Goal: Task Accomplishment & Management: Complete application form

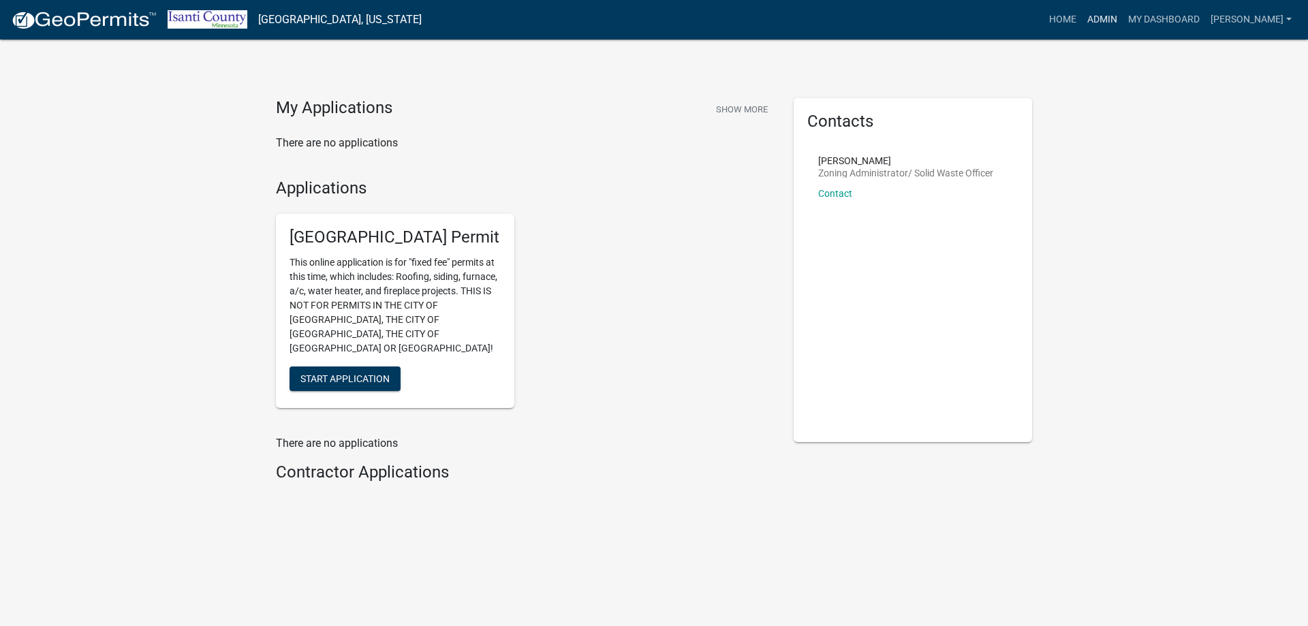
click at [1109, 16] on link "Admin" at bounding box center [1102, 20] width 41 height 26
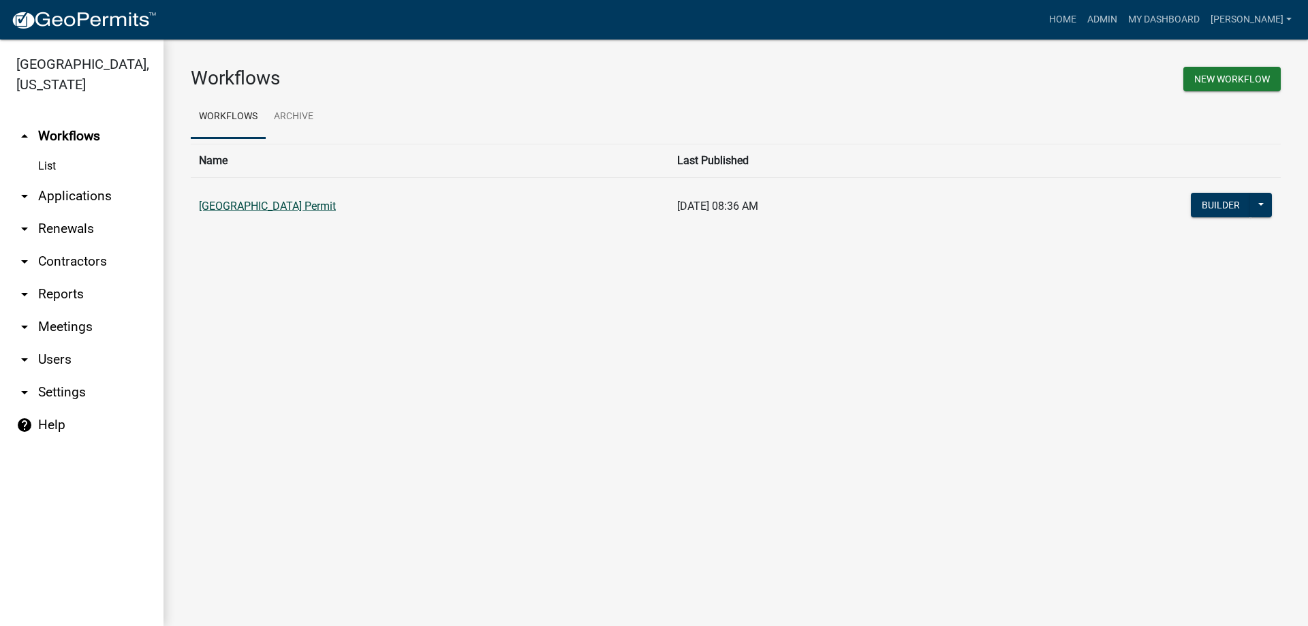
click at [240, 209] on link "[GEOGRAPHIC_DATA] Permit" at bounding box center [267, 206] width 137 height 13
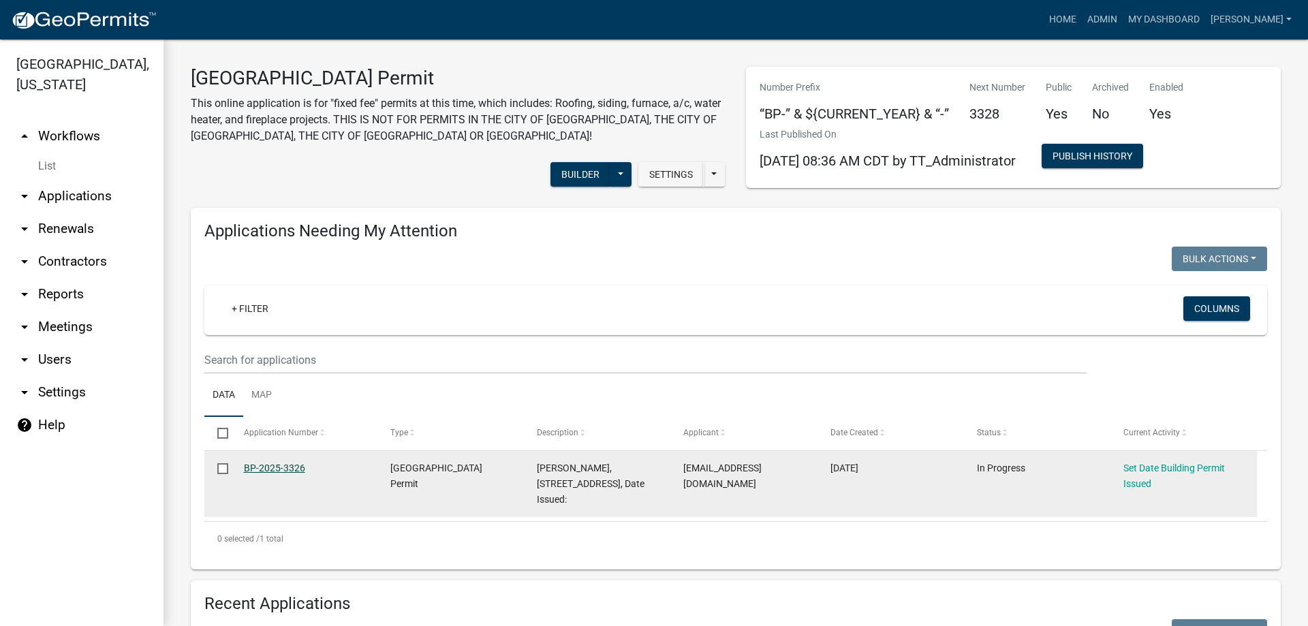
click at [276, 467] on link "BP-2025-3326" at bounding box center [274, 467] width 61 height 11
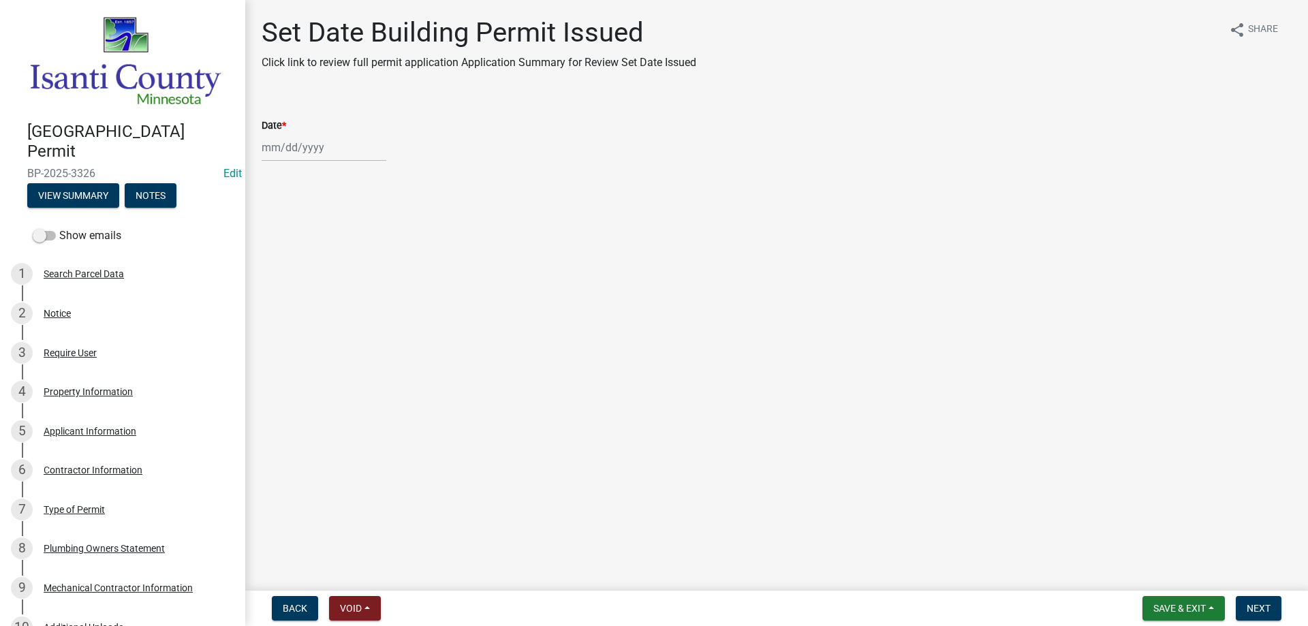
click at [294, 149] on div at bounding box center [324, 147] width 125 height 28
select select "10"
select select "2025"
click at [363, 228] on div "3" at bounding box center [362, 220] width 22 height 22
type input "[DATE]"
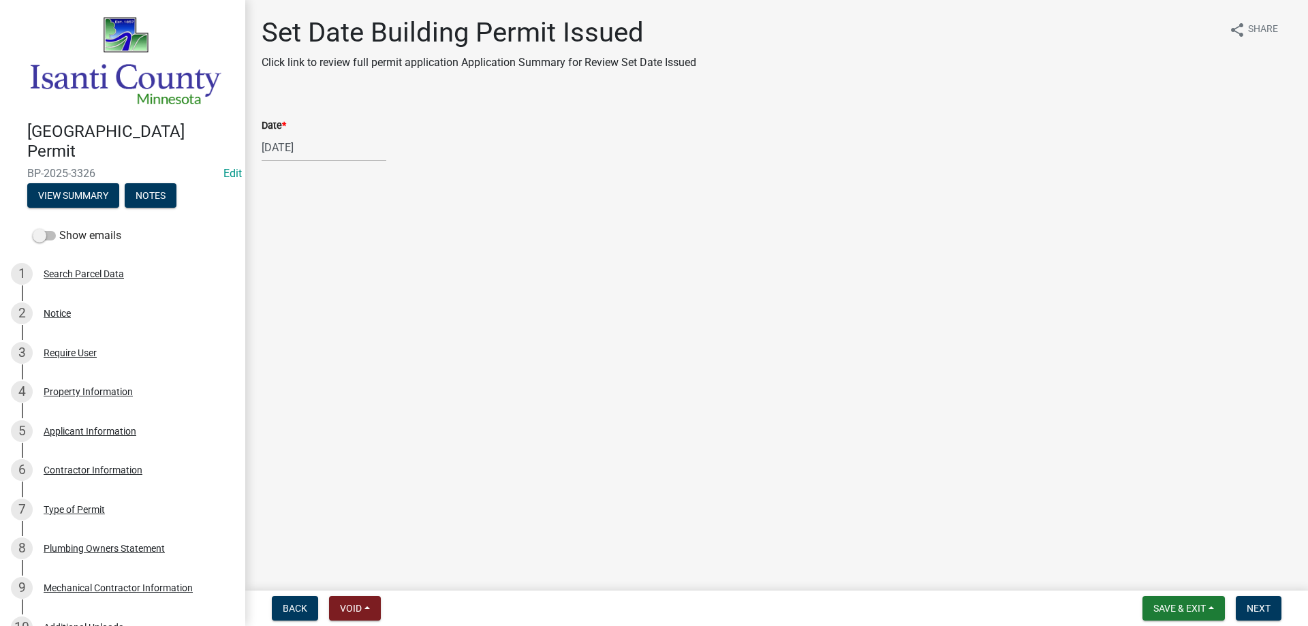
click at [303, 151] on div "[DATE]" at bounding box center [324, 147] width 125 height 28
select select "10"
select select "2025"
click at [358, 244] on div "10" at bounding box center [362, 242] width 22 height 22
type input "[DATE]"
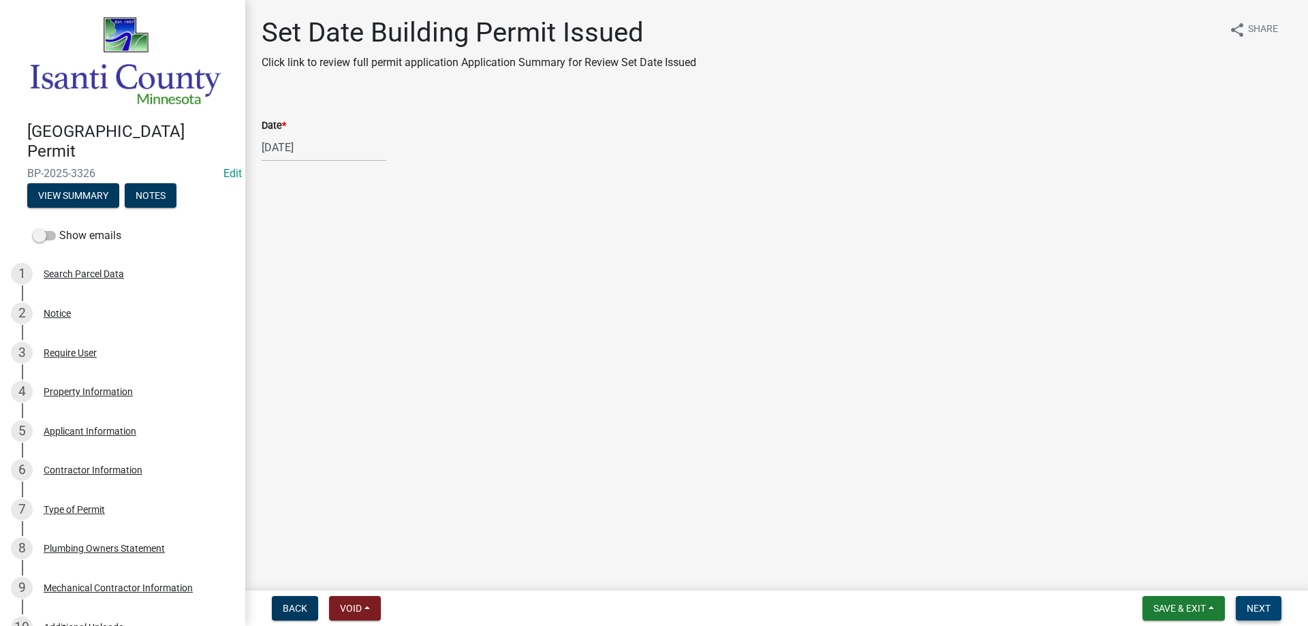
click at [1258, 604] on span "Next" at bounding box center [1258, 608] width 24 height 11
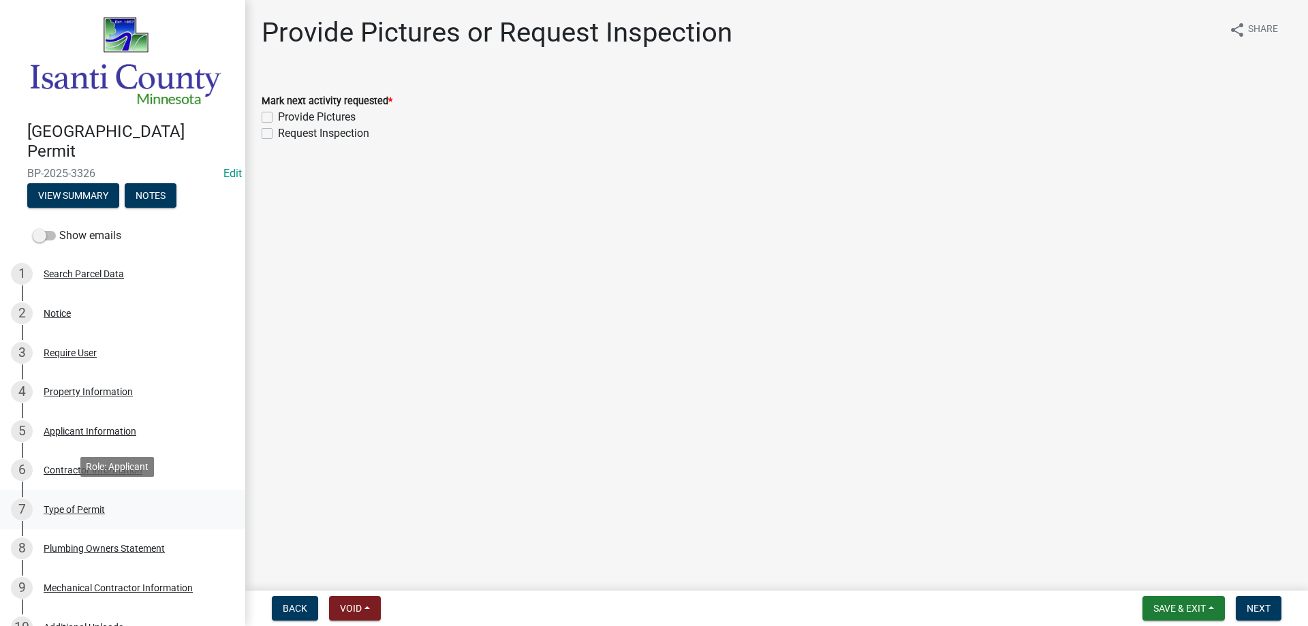
click at [52, 508] on div "Type of Permit" at bounding box center [74, 510] width 61 height 10
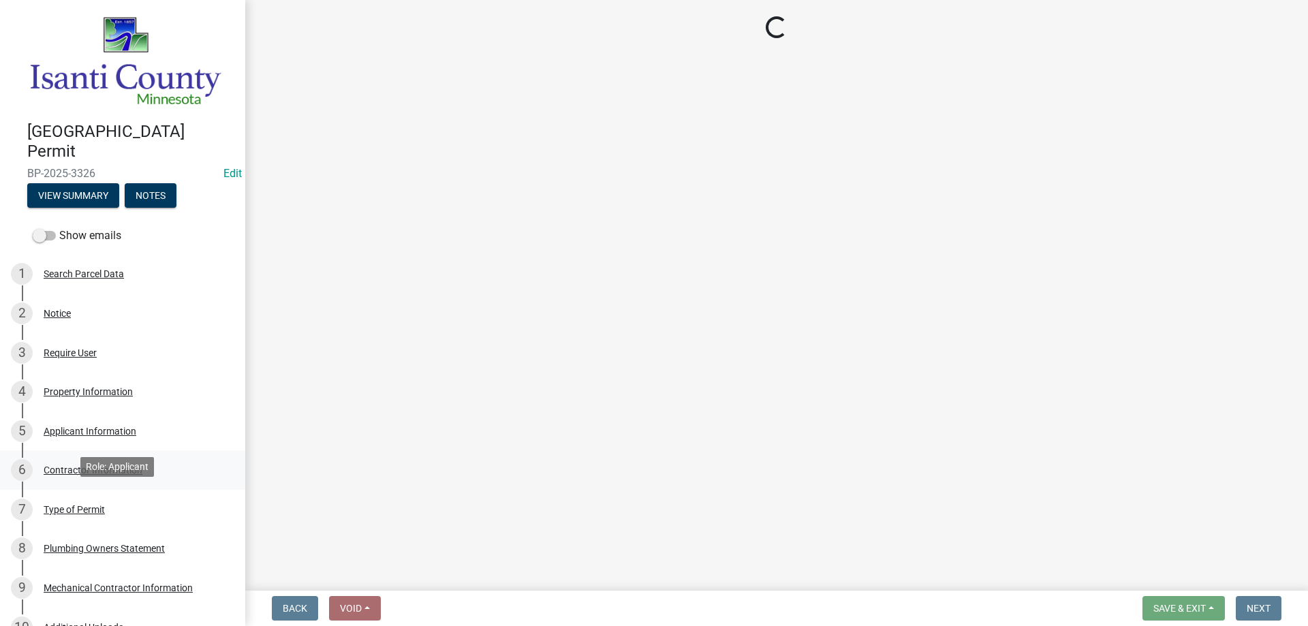
select select "eb4da8a3-282e-4d3e-a231-485219132635"
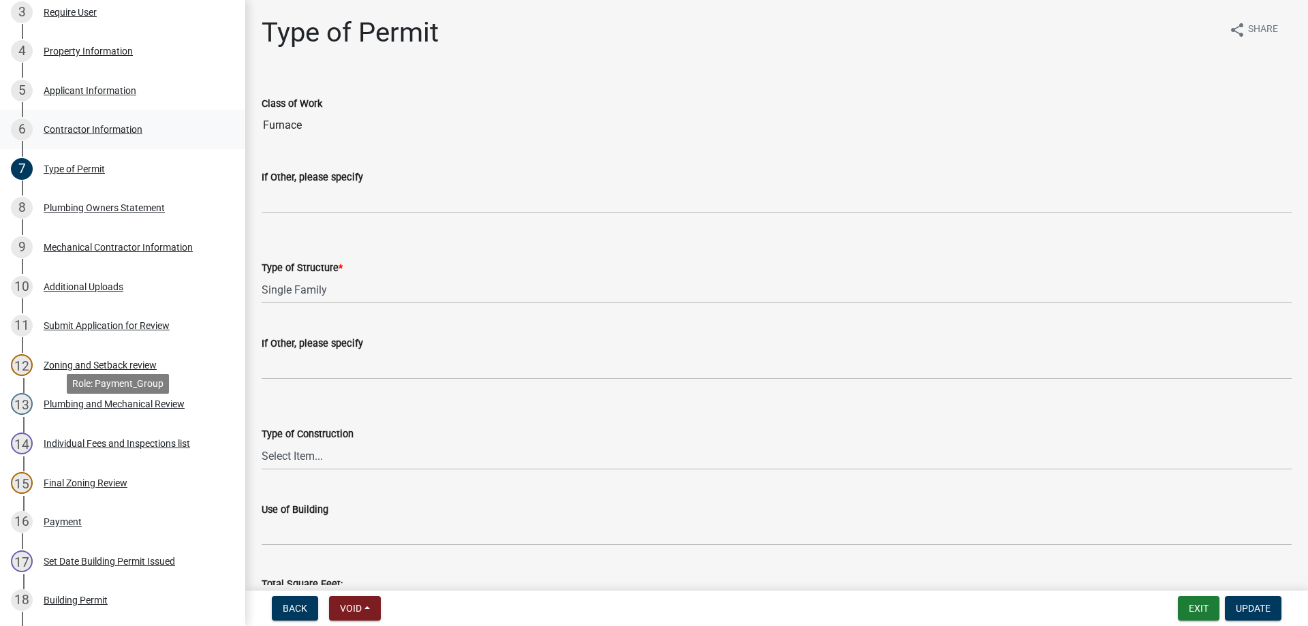
scroll to position [565, 0]
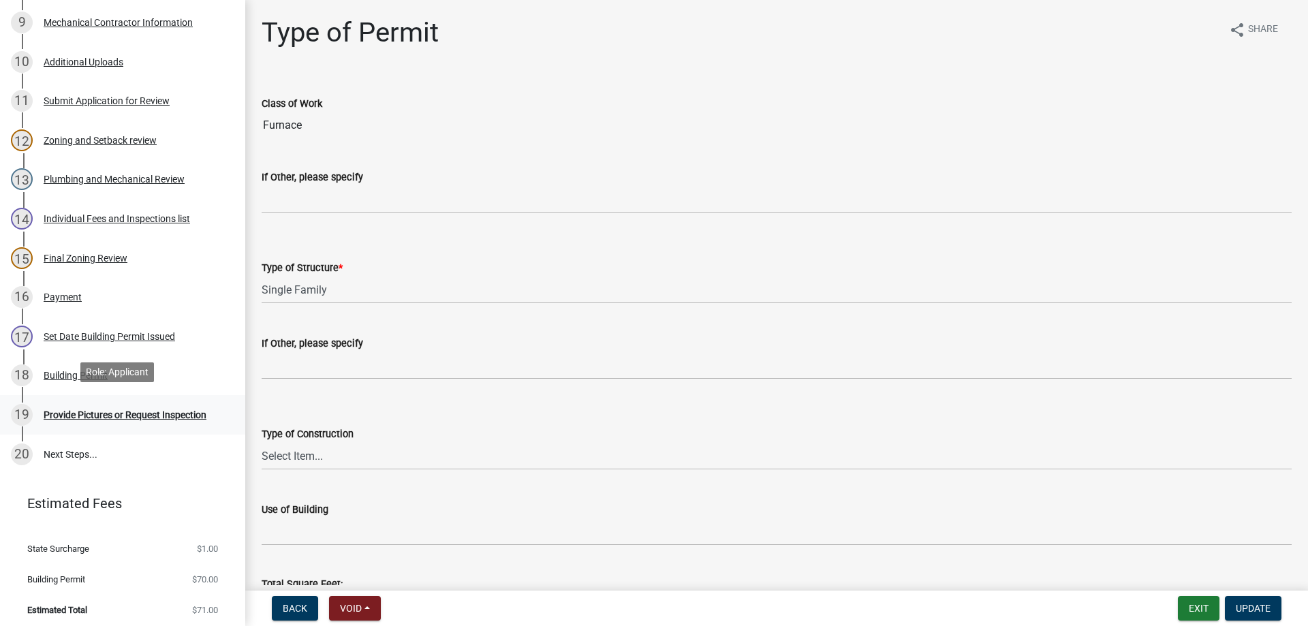
click at [91, 410] on div "Provide Pictures or Request Inspection" at bounding box center [125, 415] width 163 height 10
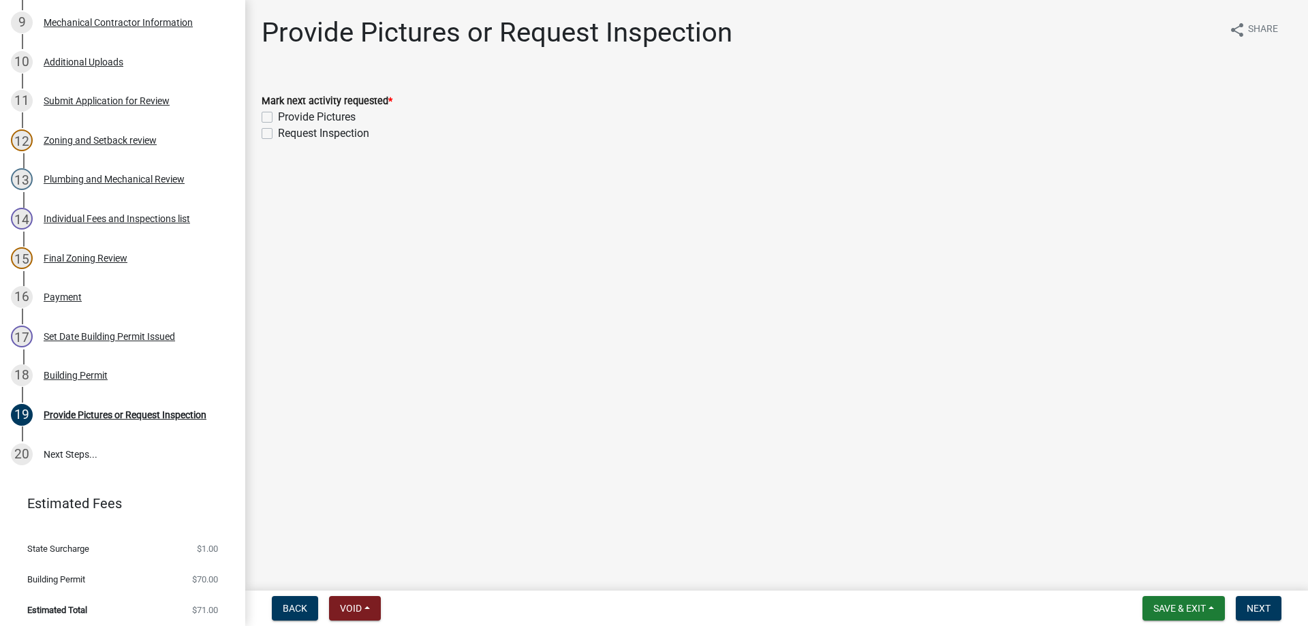
click at [278, 129] on label "Request Inspection" at bounding box center [323, 133] width 91 height 16
click at [278, 129] on input "Request Inspection" at bounding box center [282, 129] width 9 height 9
checkbox input "true"
checkbox input "false"
checkbox input "true"
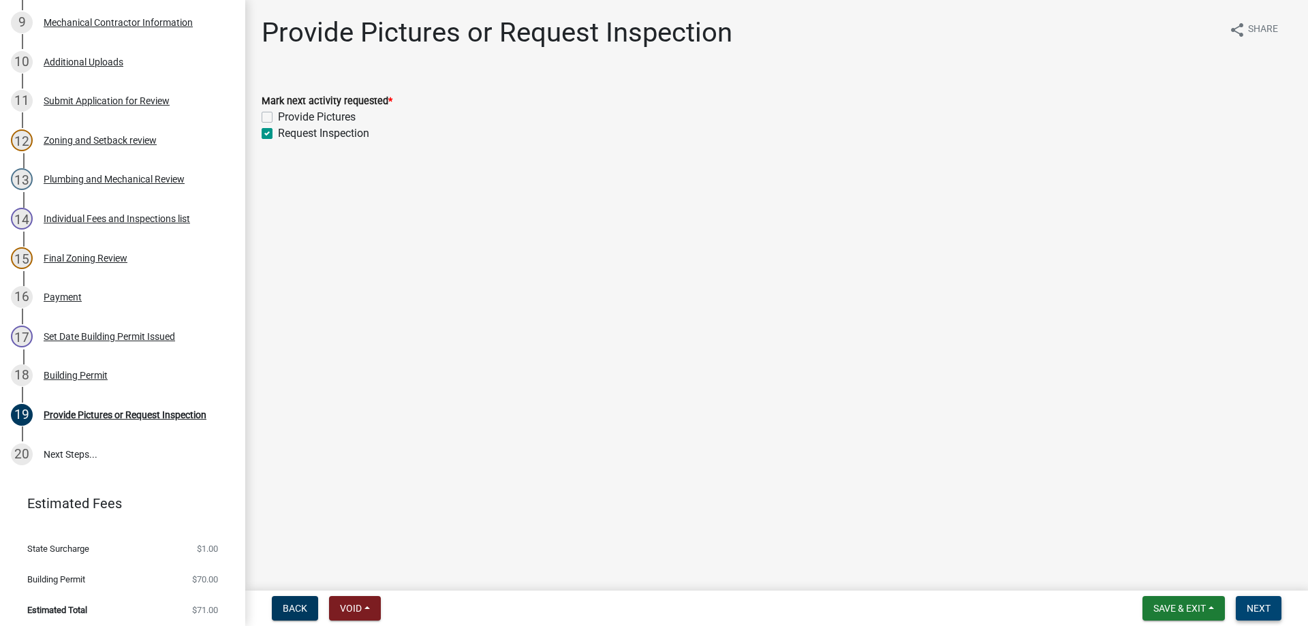
click at [1261, 610] on span "Next" at bounding box center [1258, 608] width 24 height 11
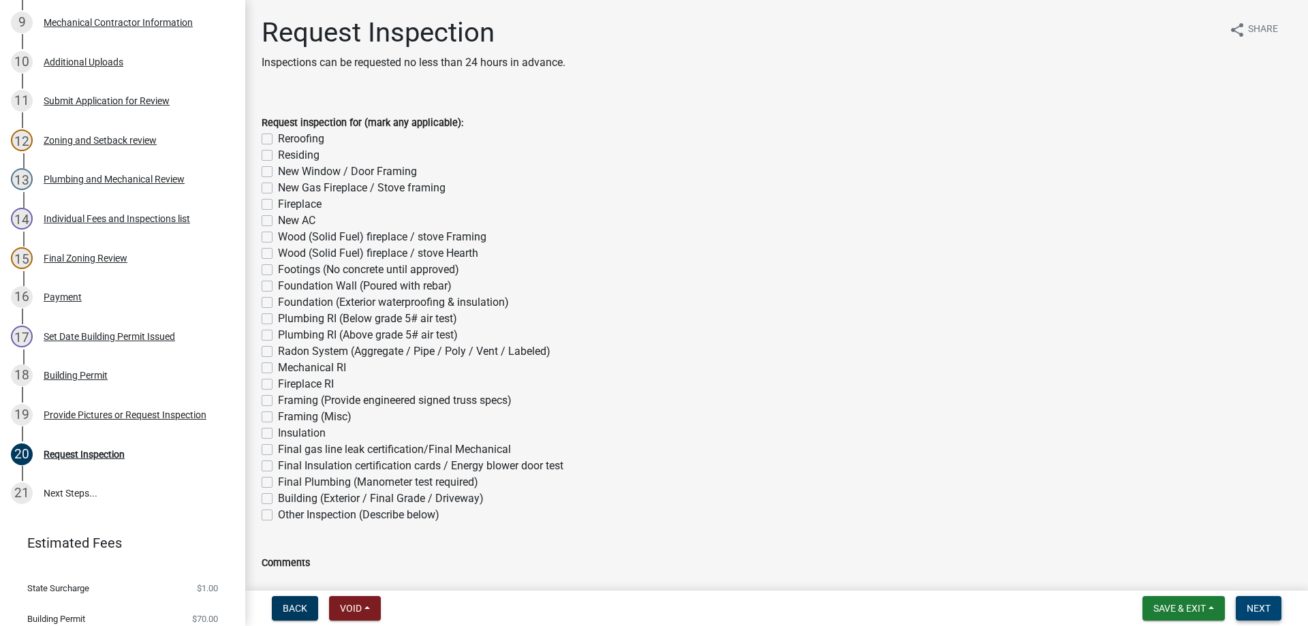
scroll to position [604, 0]
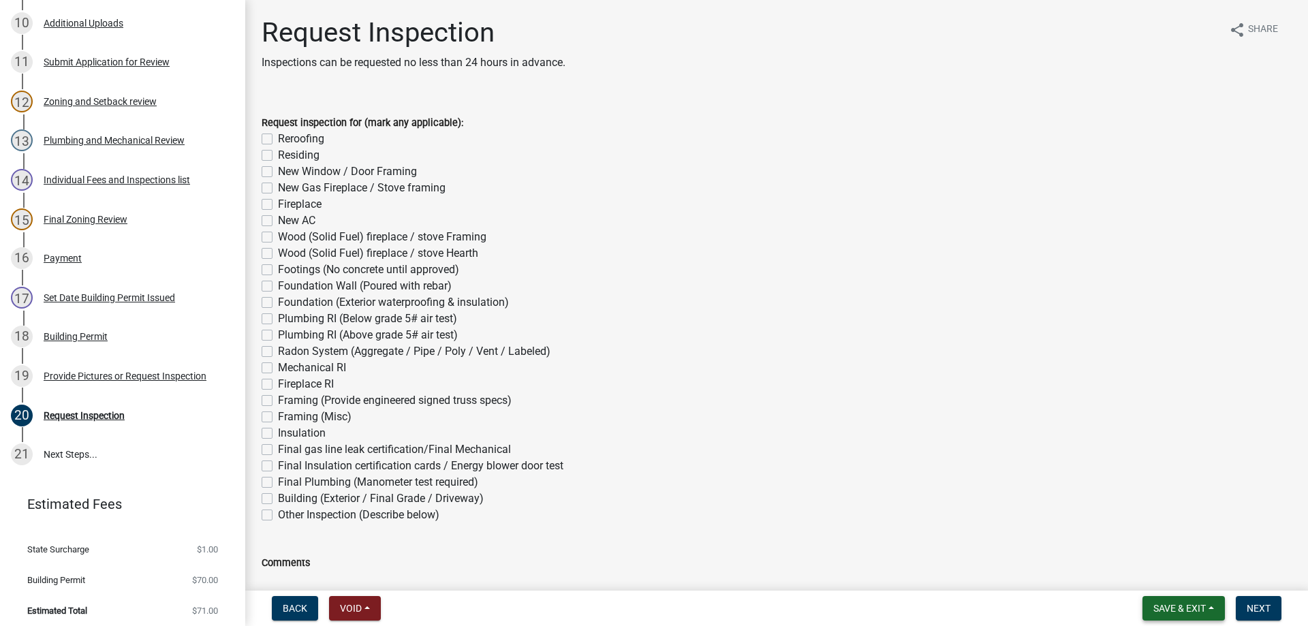
click at [1157, 608] on span "Save & Exit" at bounding box center [1179, 608] width 52 height 11
click at [1157, 573] on button "Save & Exit" at bounding box center [1170, 572] width 109 height 33
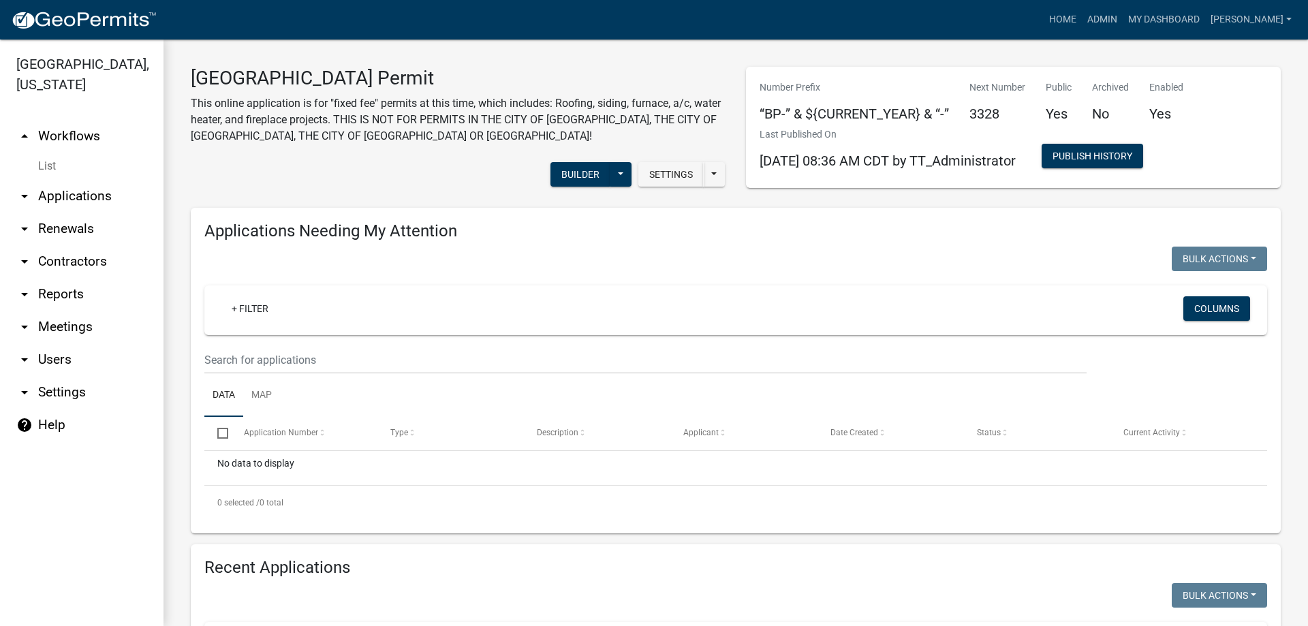
click at [72, 293] on link "arrow_drop_down Reports" at bounding box center [81, 294] width 163 height 33
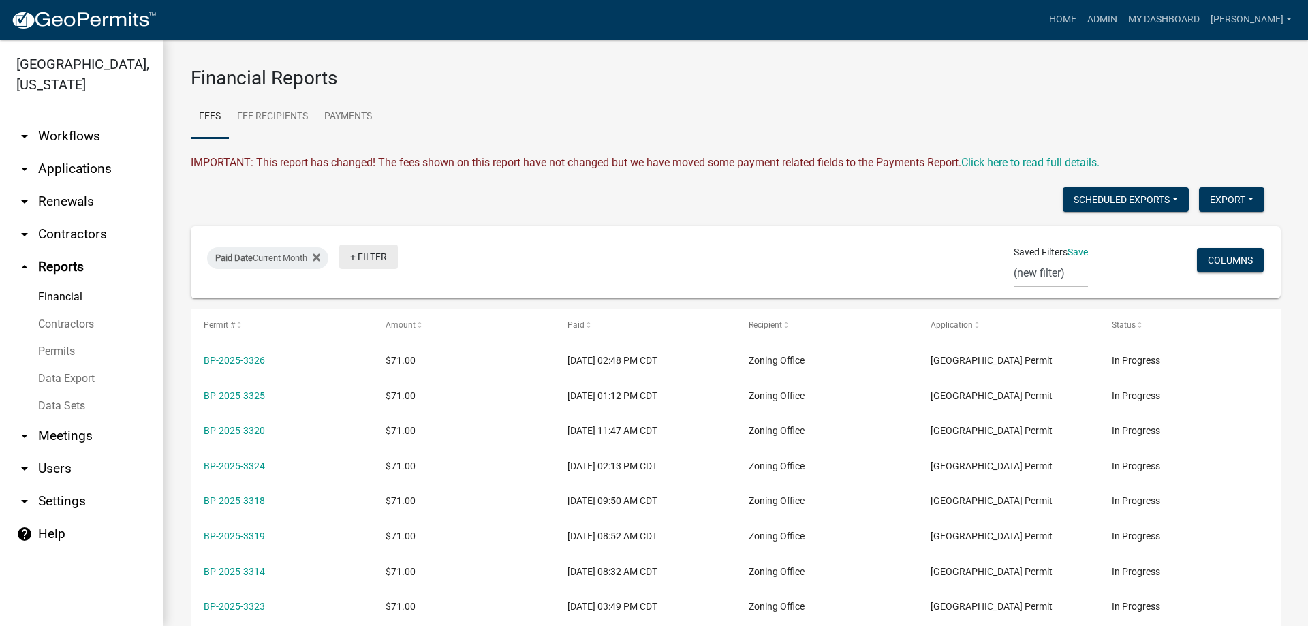
click at [366, 251] on link "+ Filter" at bounding box center [368, 257] width 59 height 25
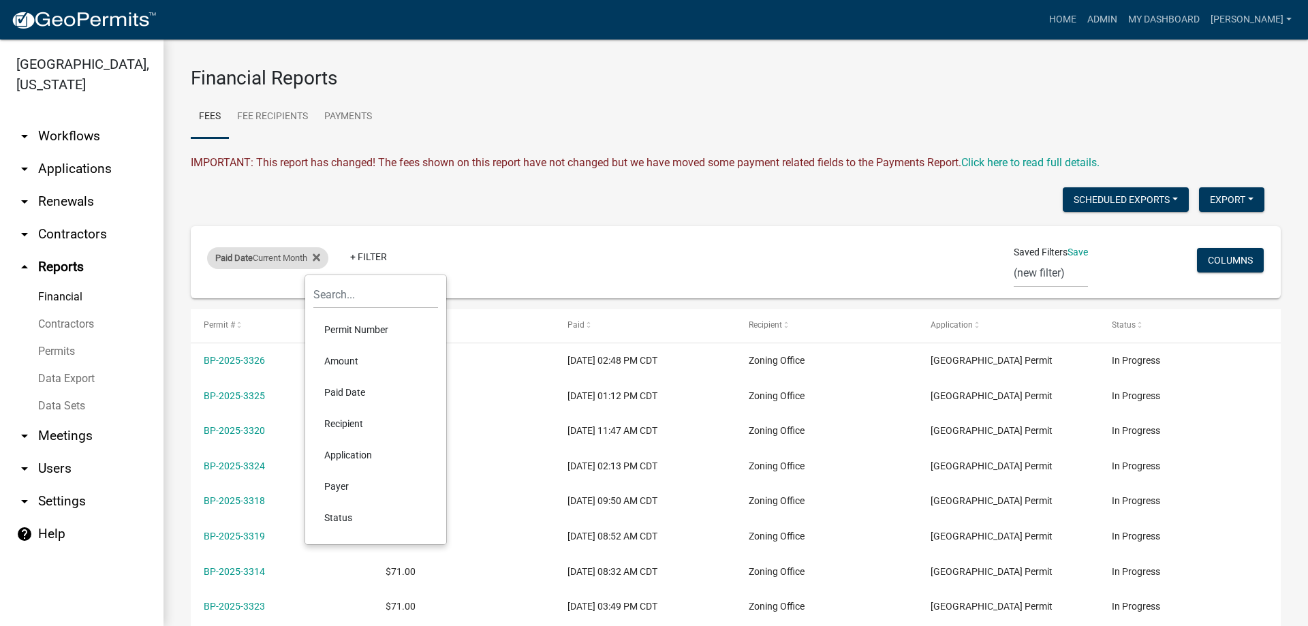
click at [290, 255] on div "Paid Date Current Month" at bounding box center [267, 258] width 121 height 22
select select "this_1_months"
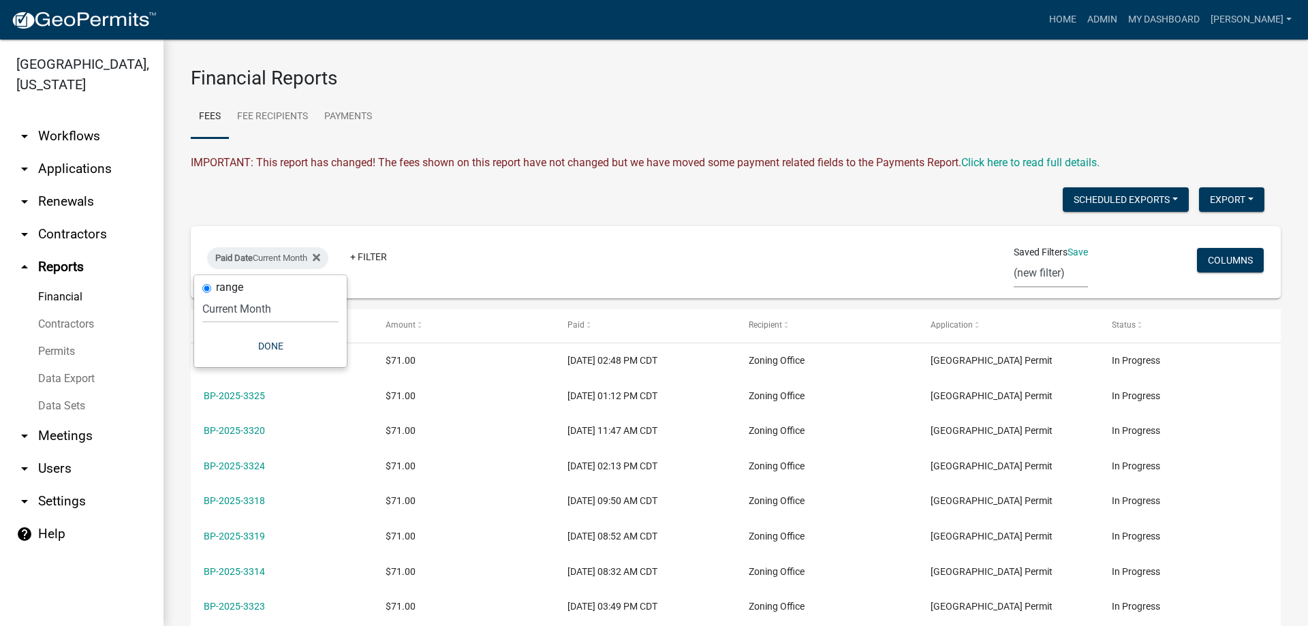
click at [1024, 270] on select "(new filter)" at bounding box center [1050, 273] width 74 height 28
click at [1023, 242] on div "Saved Filters Save (new filter)" at bounding box center [1050, 256] width 74 height 61
click at [1022, 253] on span "Saved Filters" at bounding box center [1040, 252] width 54 height 14
click at [1022, 277] on select "(new filter)" at bounding box center [1050, 273] width 74 height 28
click at [1013, 259] on select "(new filter)" at bounding box center [1050, 273] width 74 height 28
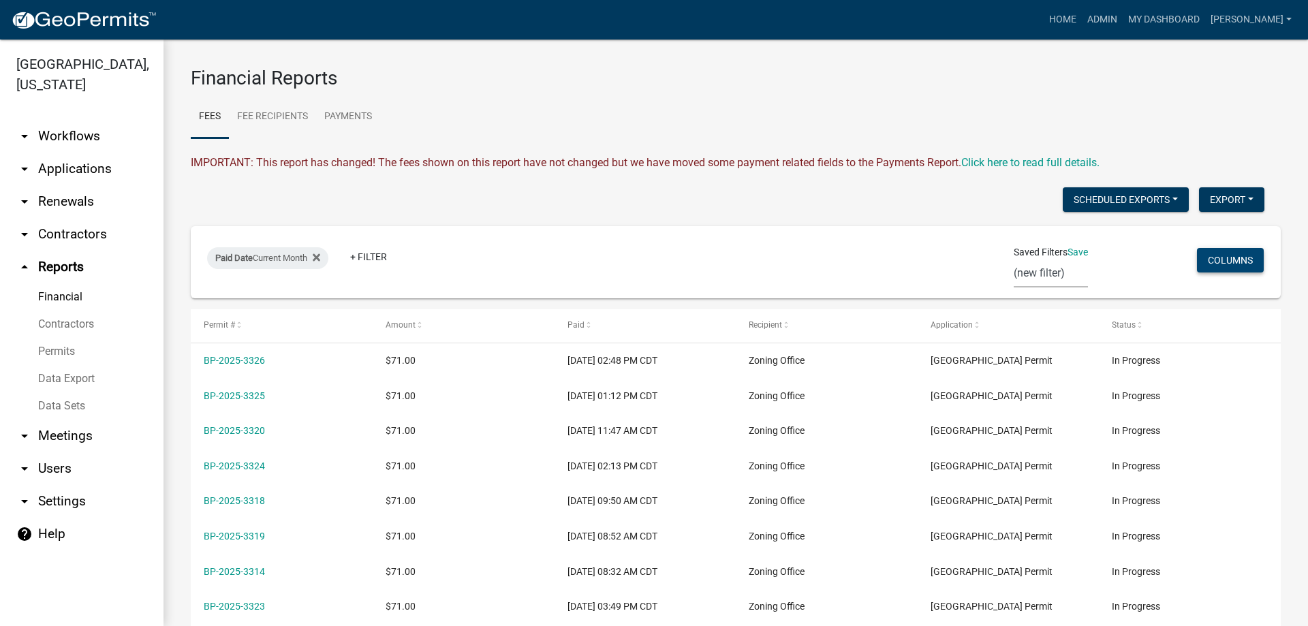
click at [1223, 259] on button "Columns" at bounding box center [1230, 260] width 67 height 25
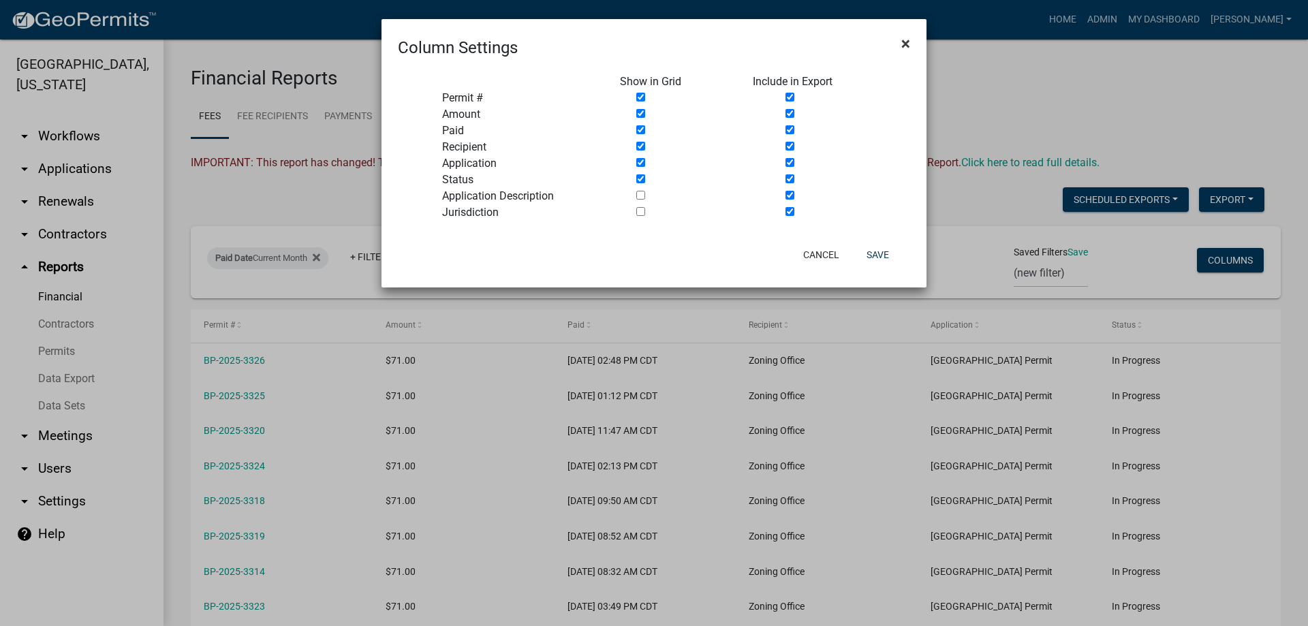
click at [912, 39] on button "×" at bounding box center [905, 44] width 31 height 38
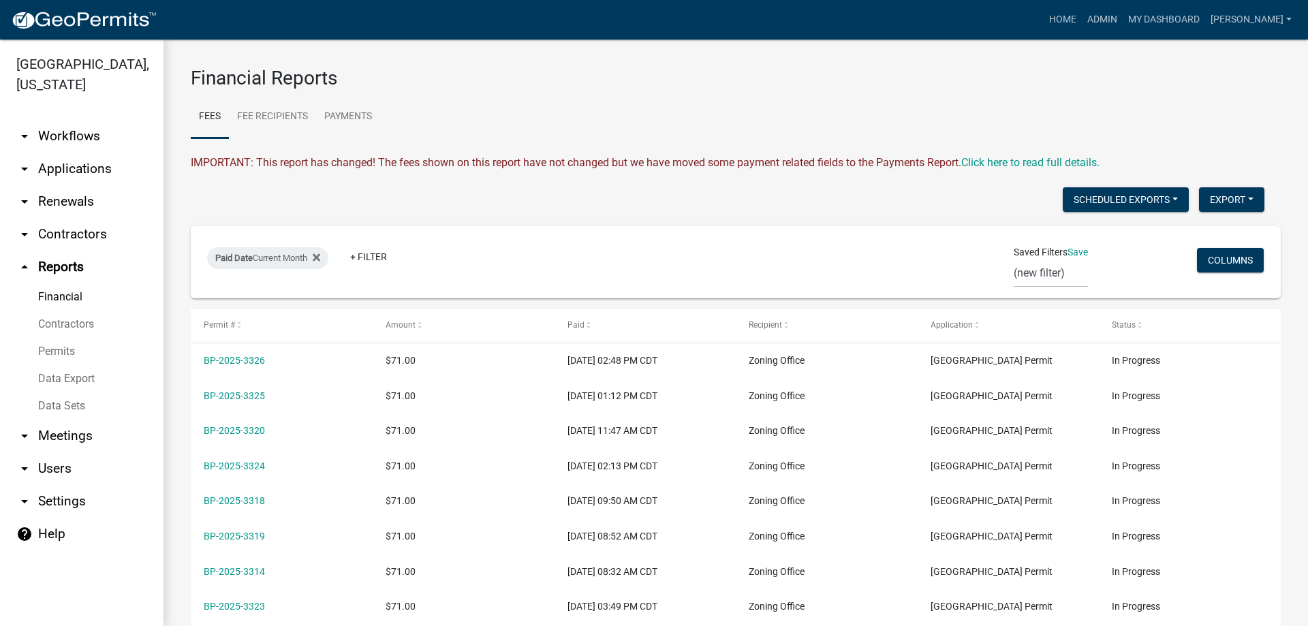
click at [70, 352] on link "Permits" at bounding box center [81, 351] width 163 height 27
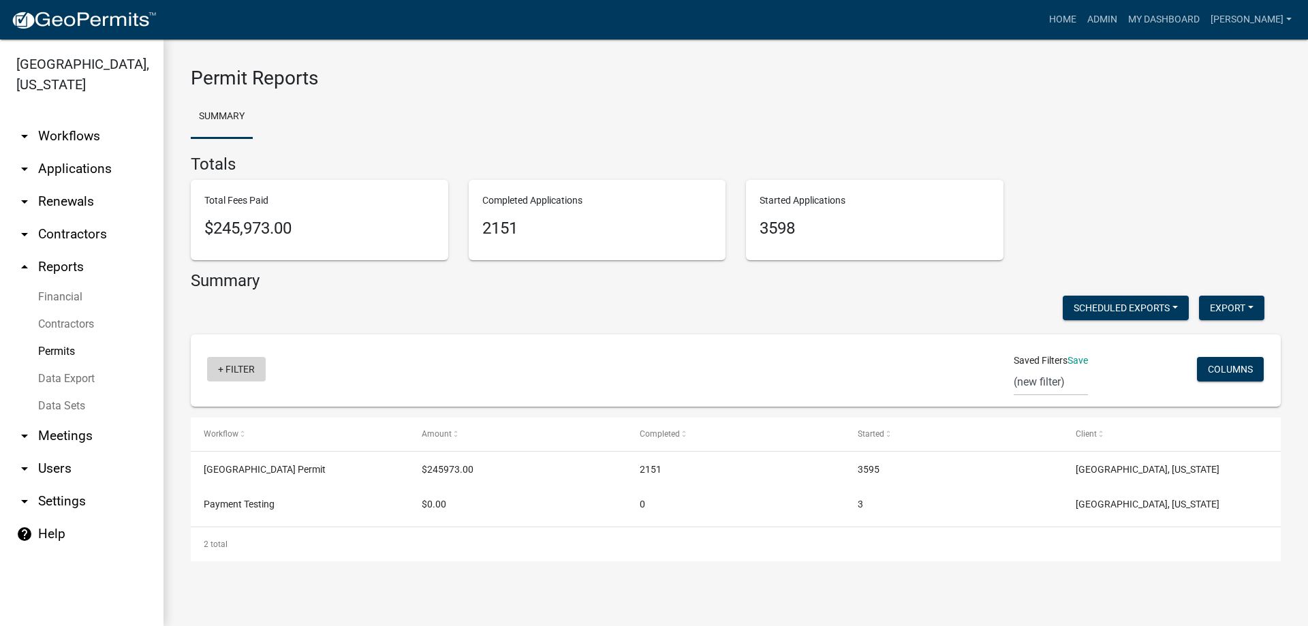
click at [219, 372] on link "+ Filter" at bounding box center [236, 369] width 59 height 25
click at [209, 443] on li "Workflow" at bounding box center [238, 441] width 125 height 31
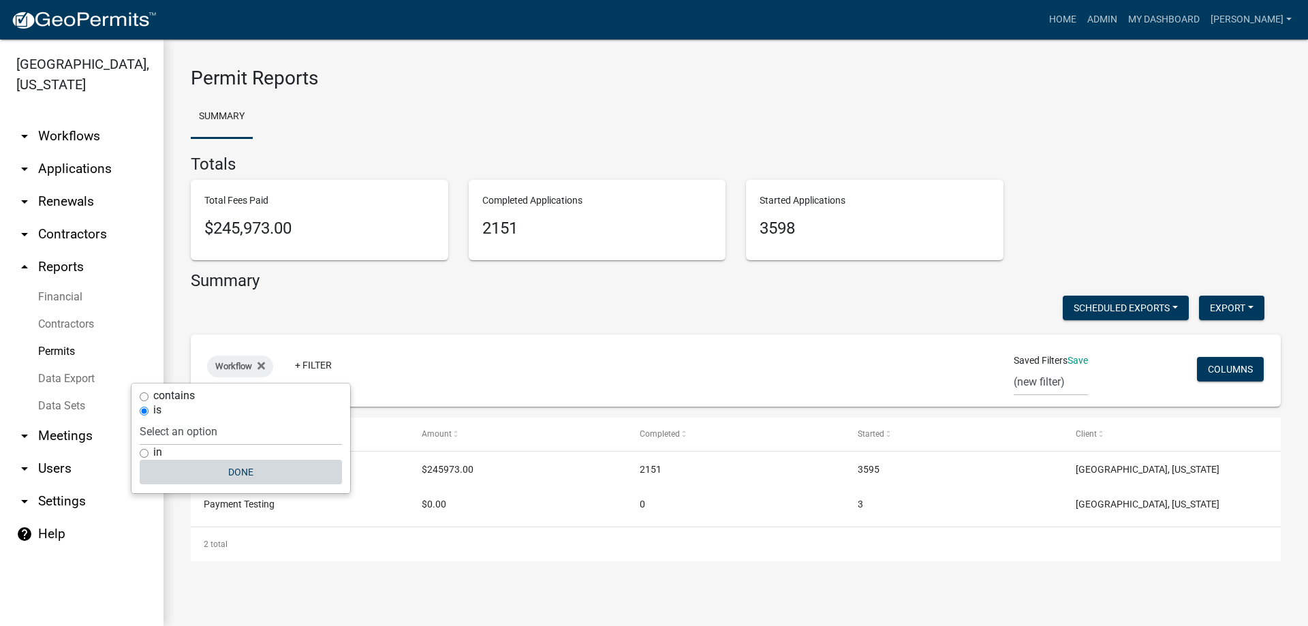
click at [238, 477] on button "Done" at bounding box center [241, 472] width 202 height 25
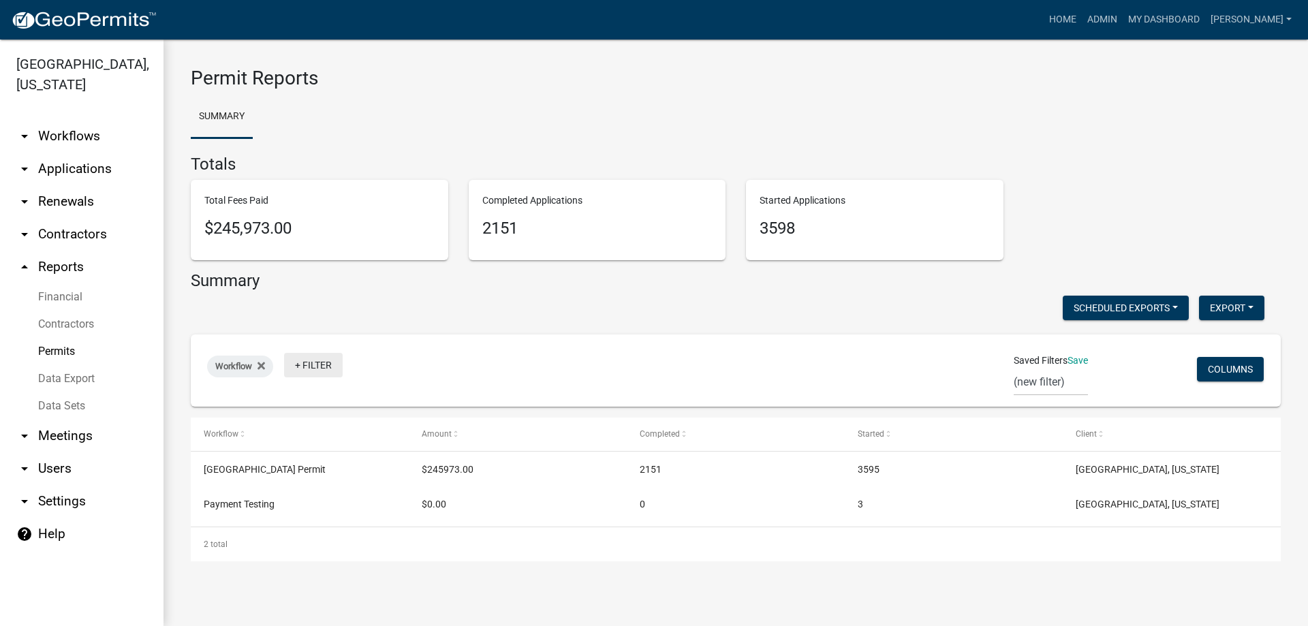
click at [313, 365] on link "+ Filter" at bounding box center [313, 365] width 59 height 25
click at [287, 437] on li "Workflow" at bounding box center [316, 437] width 125 height 31
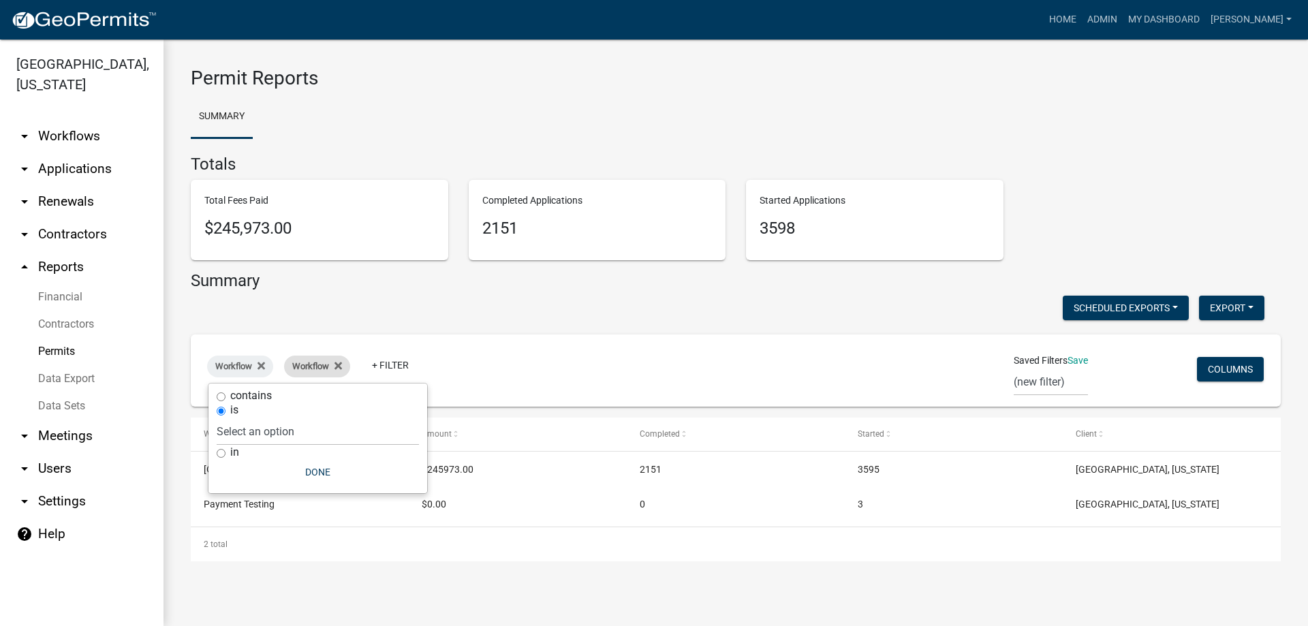
click at [345, 365] on div "Workflow" at bounding box center [317, 367] width 66 height 22
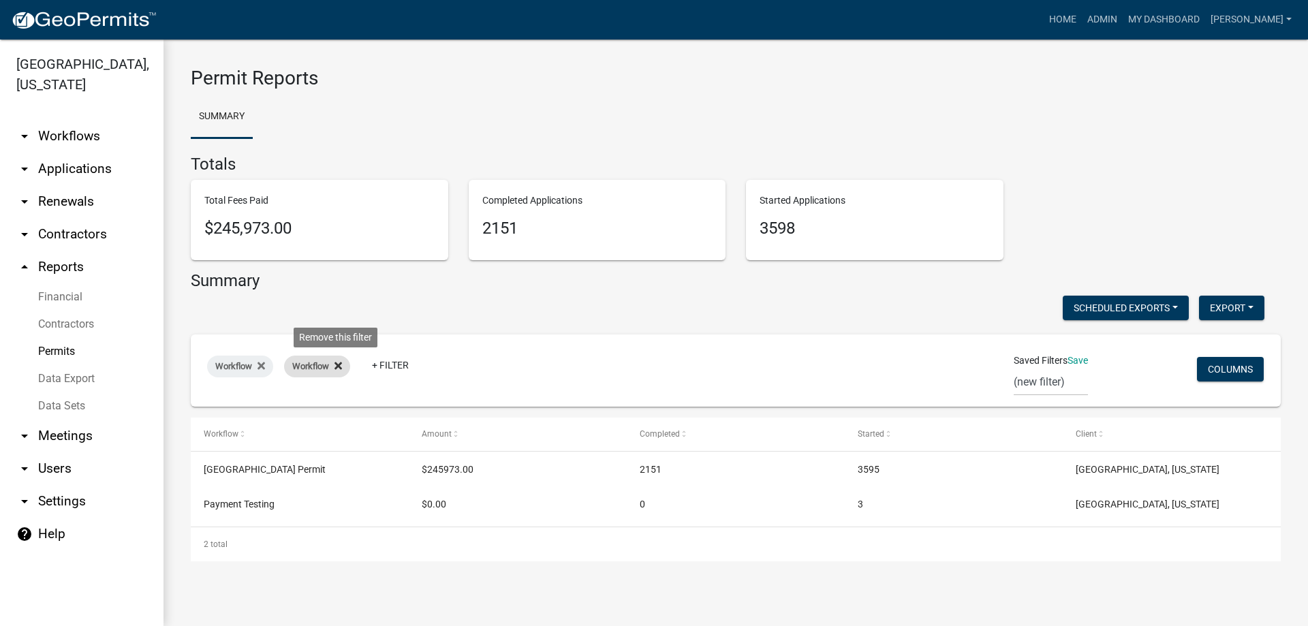
click at [335, 364] on icon at bounding box center [337, 365] width 7 height 11
click at [1235, 371] on button "Columns" at bounding box center [1230, 369] width 67 height 25
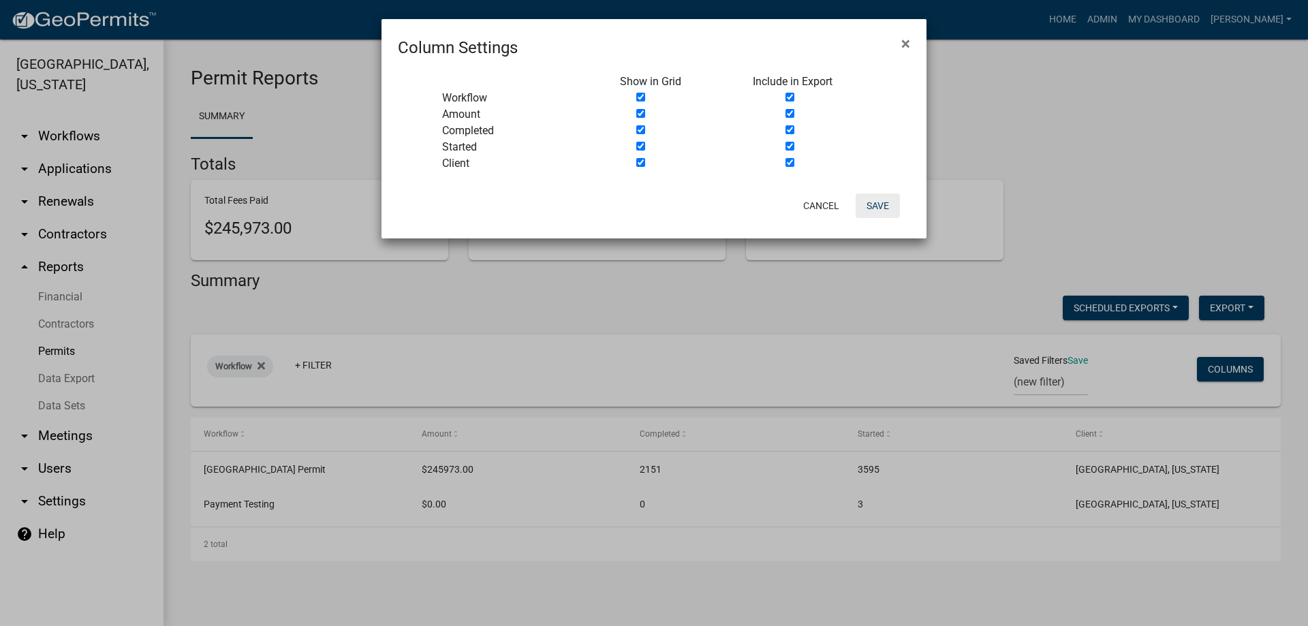
click at [870, 204] on button "Save" at bounding box center [877, 205] width 44 height 25
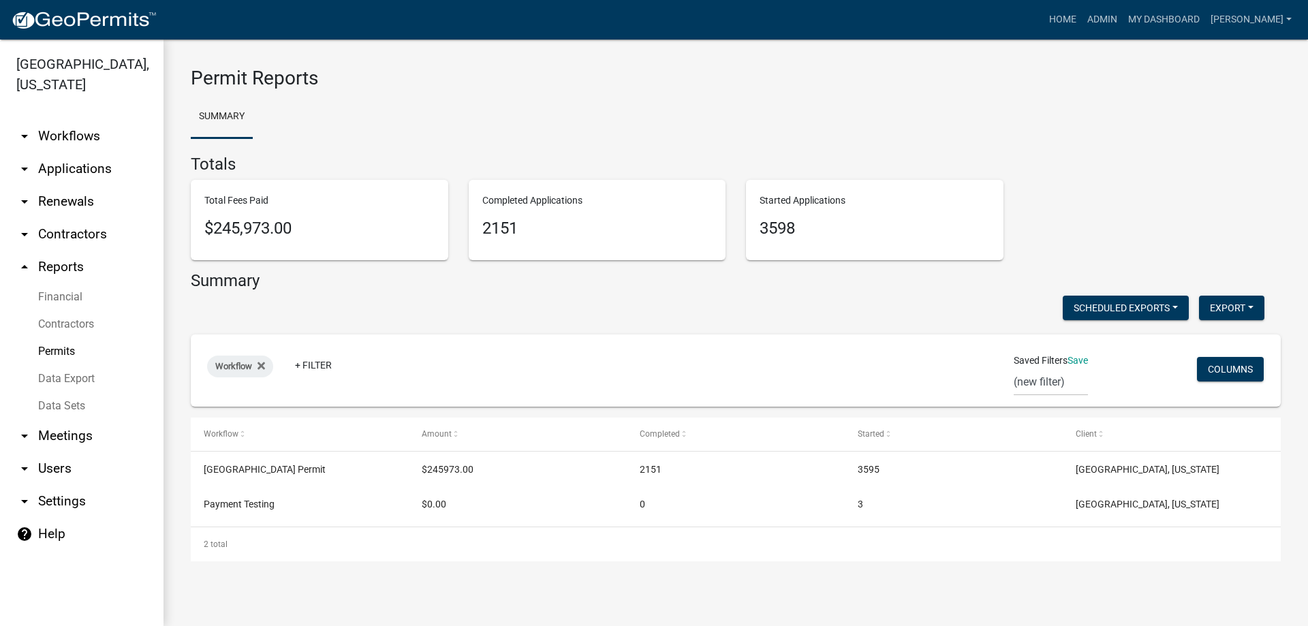
click at [82, 376] on link "Data Export" at bounding box center [81, 378] width 163 height 27
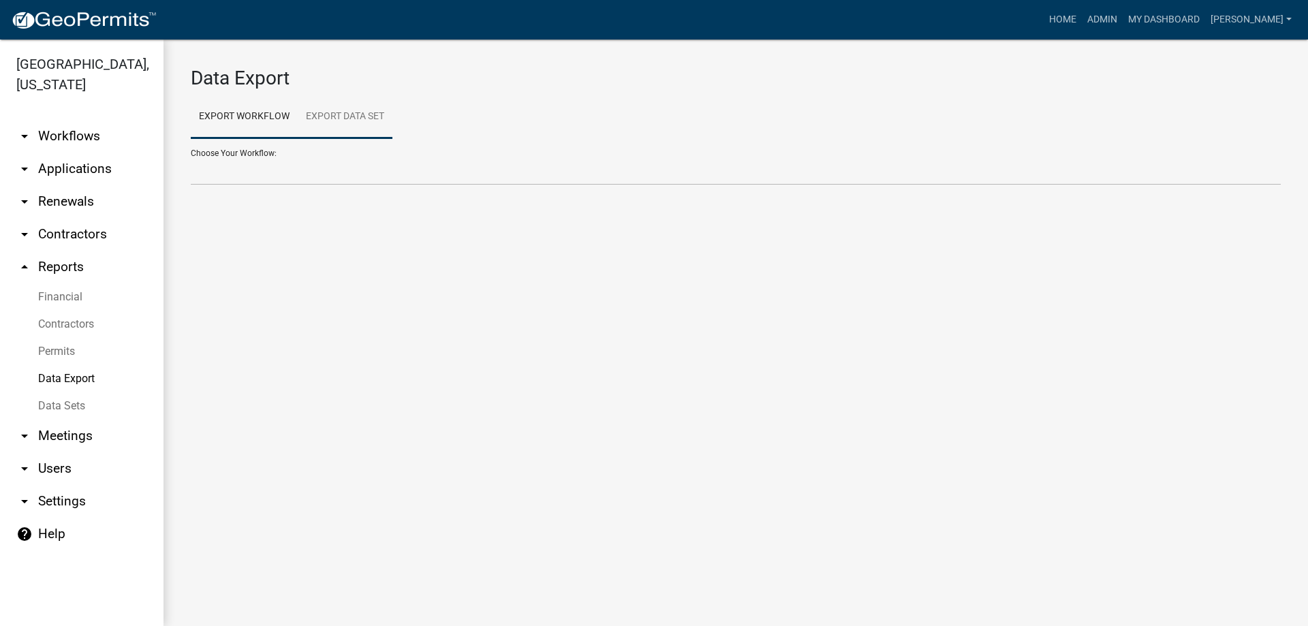
click at [338, 121] on link "Export Data Set" at bounding box center [345, 117] width 95 height 44
click at [245, 160] on select "Open Permits Permits by Type Create Data Set" at bounding box center [736, 171] width 1090 height 28
select select "1: a16c73a8-403a-4f2d-a55e-fb1999362d39"
click at [191, 157] on select "Open Permits Permits by Type Create Data Set" at bounding box center [736, 171] width 1090 height 28
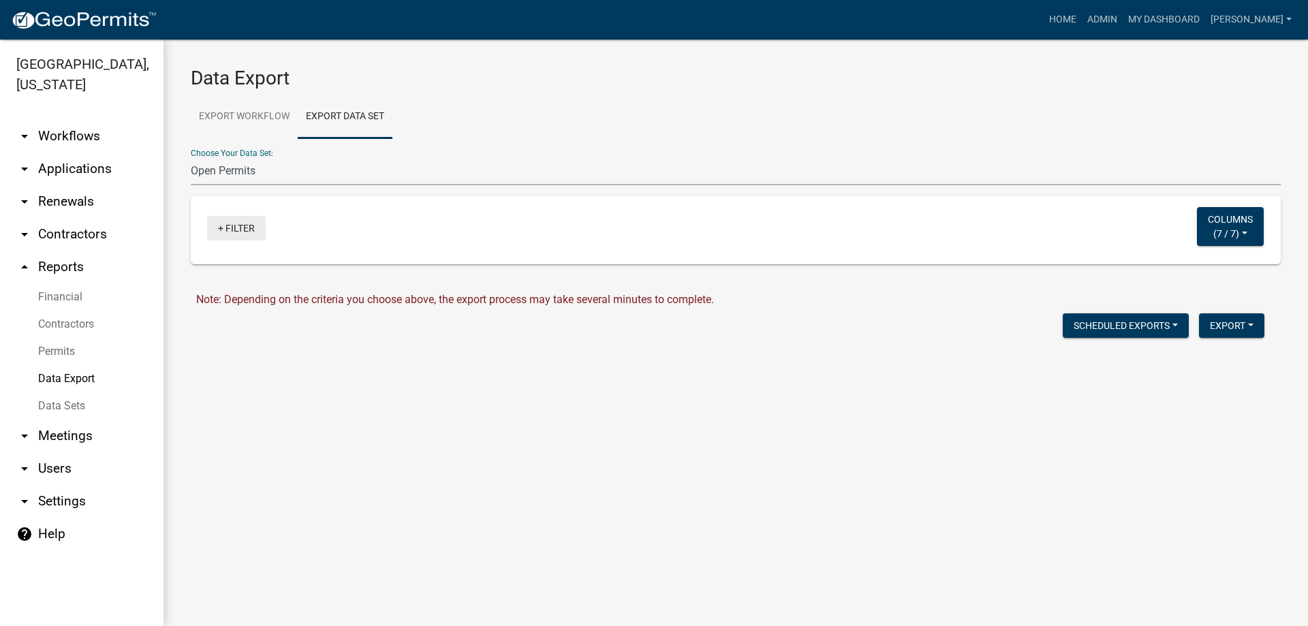
click at [221, 227] on link "+ Filter" at bounding box center [236, 228] width 59 height 25
click at [206, 276] on input "text" at bounding box center [238, 266] width 125 height 28
click at [206, 266] on input "text" at bounding box center [238, 266] width 125 height 28
type input "need inspection"
click at [655, 235] on div "+ Filter" at bounding box center [556, 230] width 719 height 28
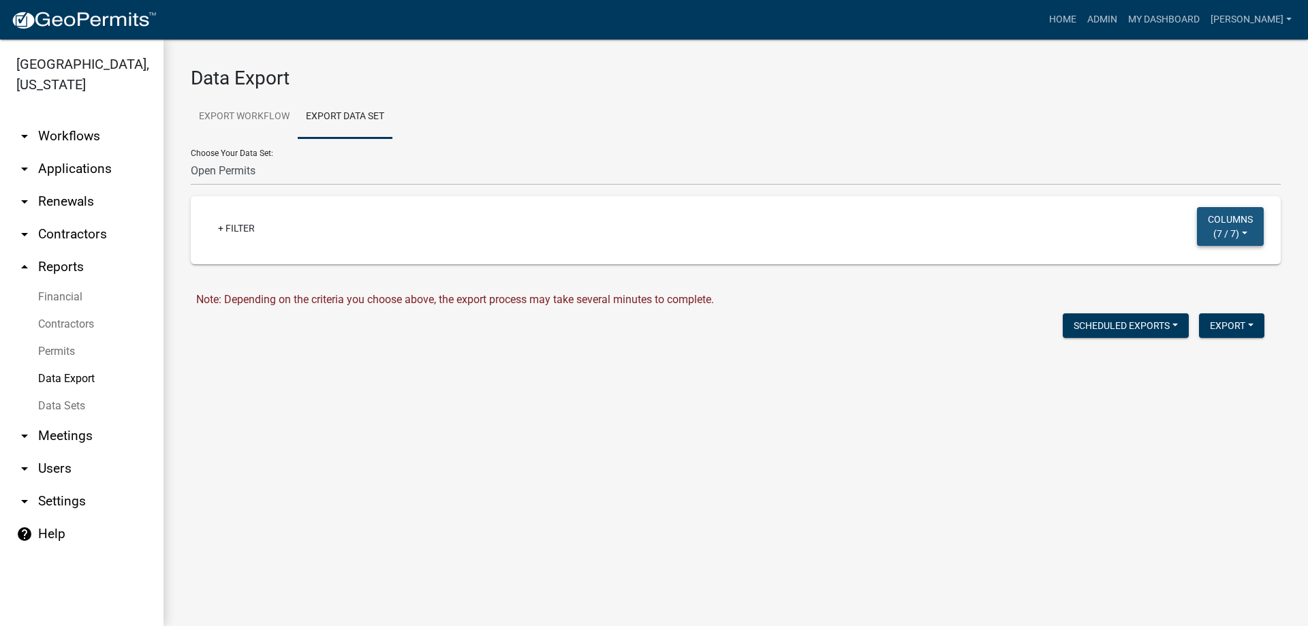
click at [1238, 232] on button "Columns ( 7 / 7 )" at bounding box center [1230, 226] width 67 height 39
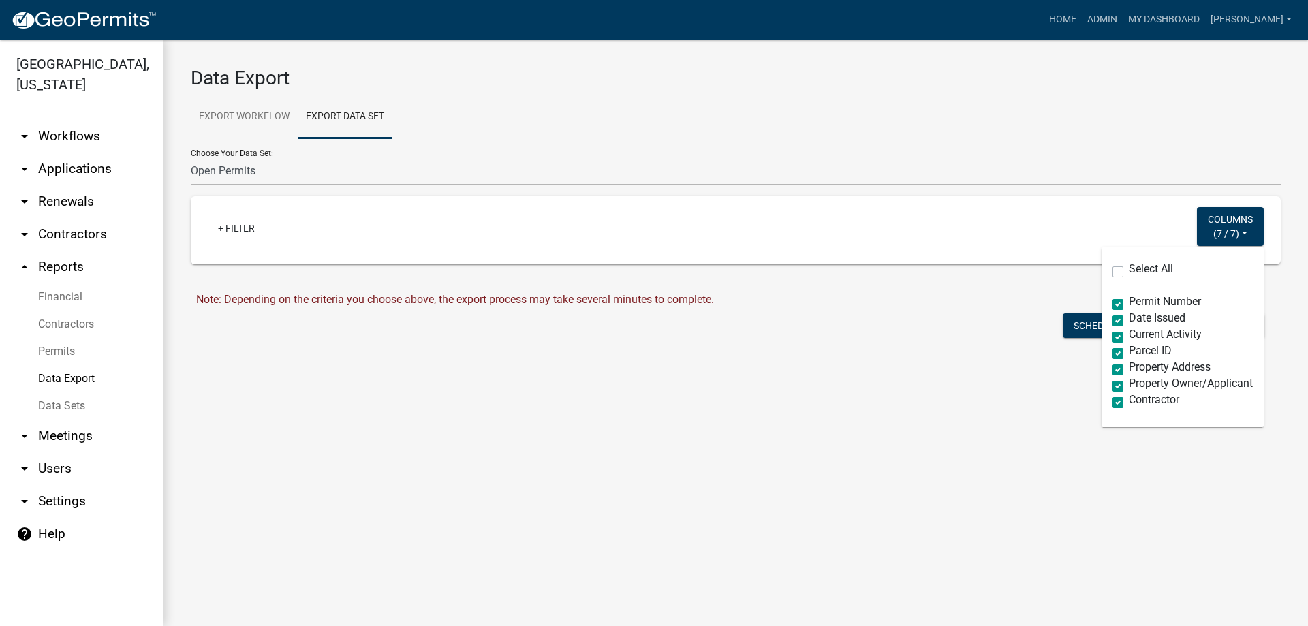
click at [1129, 352] on label "Parcel ID" at bounding box center [1150, 350] width 43 height 11
click at [1129, 352] on ID-undefined "Parcel ID" at bounding box center [1133, 349] width 9 height 9
checkbox ID-undefined "false"
click at [1047, 430] on main "Data Export Export Workflow Export Data Set Choose Your Workflow: Contractors I…" at bounding box center [735, 333] width 1144 height 586
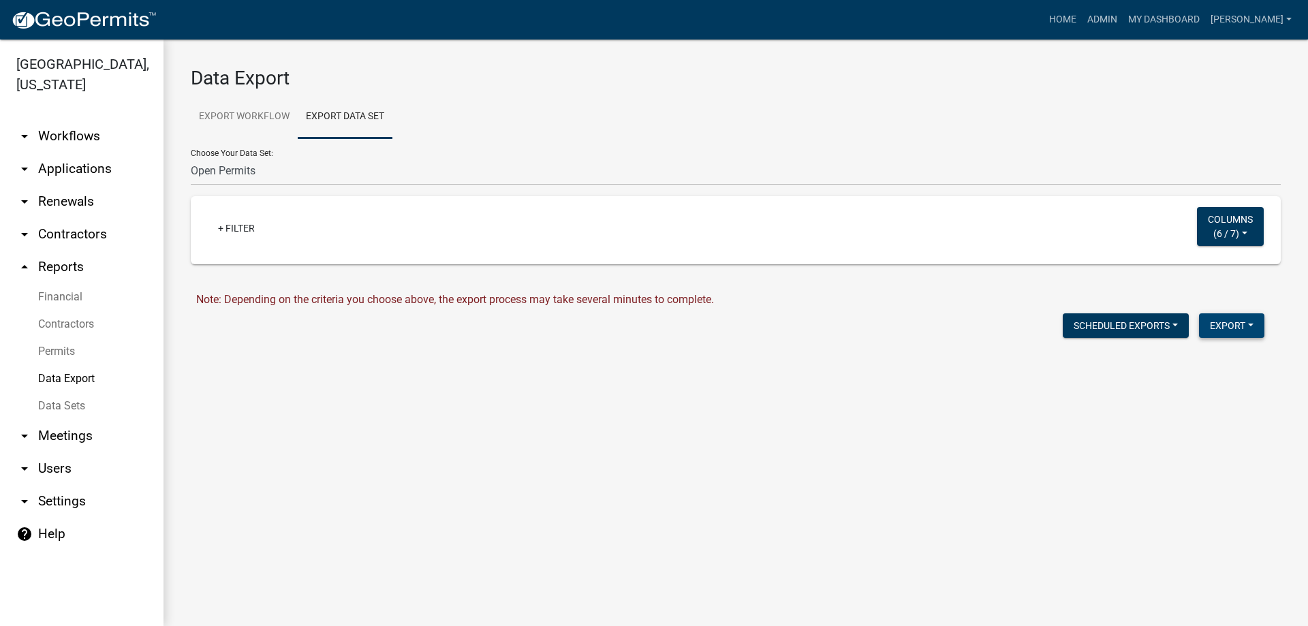
click at [1229, 324] on button "Export" at bounding box center [1231, 325] width 65 height 25
click at [1217, 366] on button "Excel Format (.xlsx)" at bounding box center [1200, 361] width 127 height 33
click at [1174, 326] on button "Scheduled Exports" at bounding box center [1125, 325] width 126 height 25
click at [930, 285] on form "Data Export Export Workflow Export Data Set Choose Your Workflow: Contractors I…" at bounding box center [736, 219] width 1090 height 304
click at [56, 407] on link "Data Sets" at bounding box center [81, 405] width 163 height 27
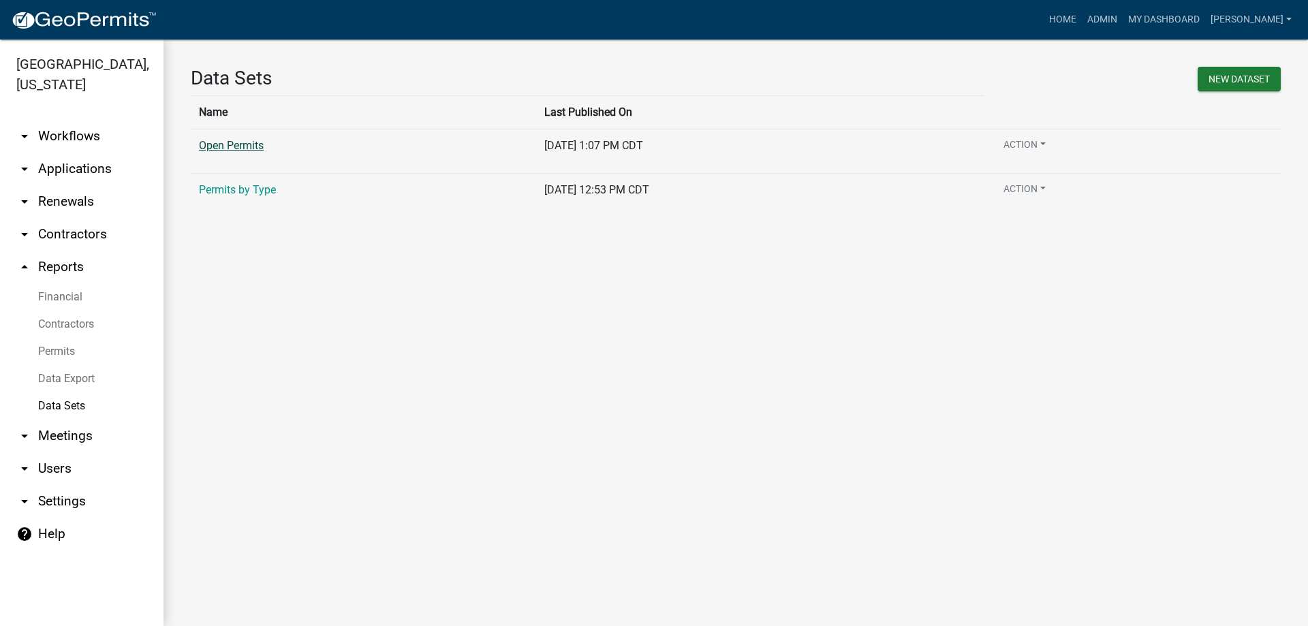
click at [253, 148] on link "Open Permits" at bounding box center [231, 145] width 65 height 13
select select "PermitId"
select select "2"
select select "b7961a0a-050c-4d01-99b4-8cce53d254fa"
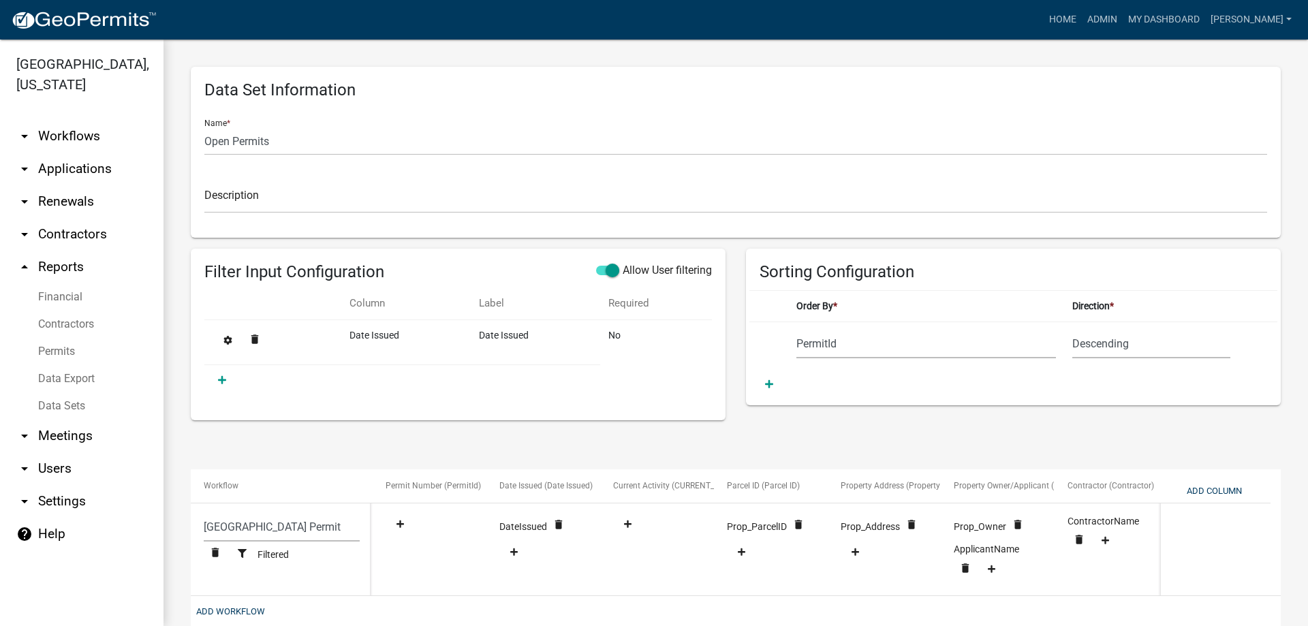
click at [364, 337] on td "Date Issued" at bounding box center [405, 342] width 129 height 46
click at [363, 356] on td "Date Issued" at bounding box center [405, 342] width 129 height 46
click at [362, 359] on td "Date Issued" at bounding box center [405, 342] width 129 height 46
click at [373, 333] on td "Date Issued" at bounding box center [405, 342] width 129 height 46
click at [216, 377] on fa-icon at bounding box center [221, 380] width 19 height 11
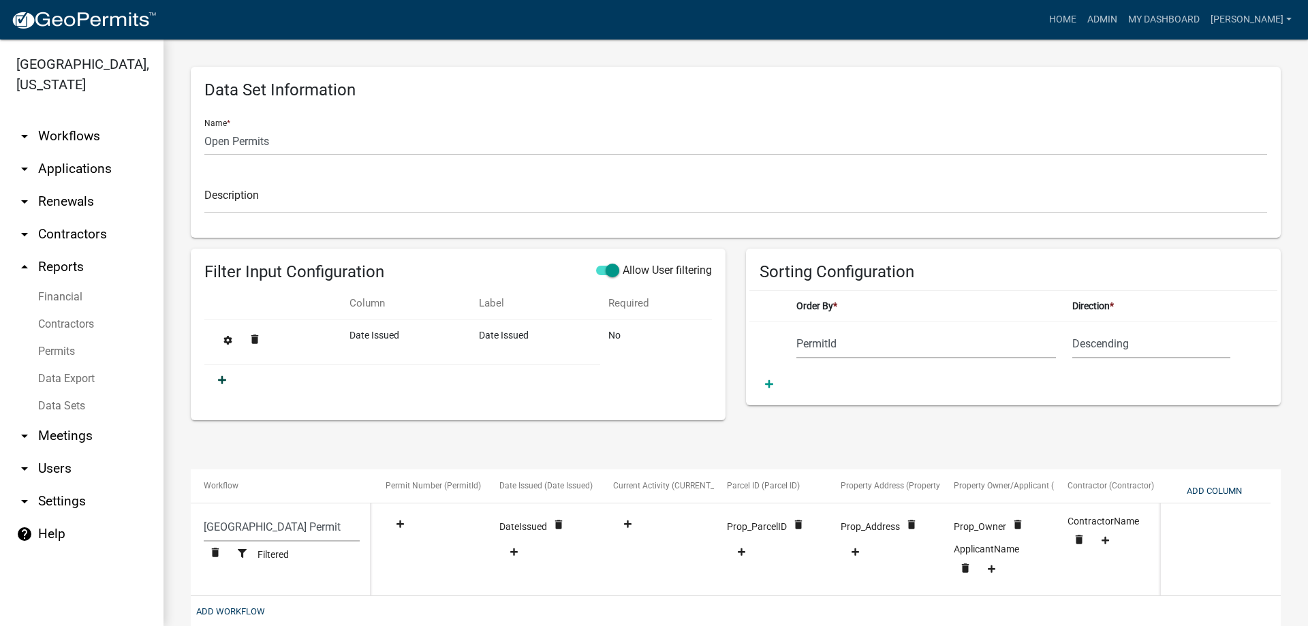
select select
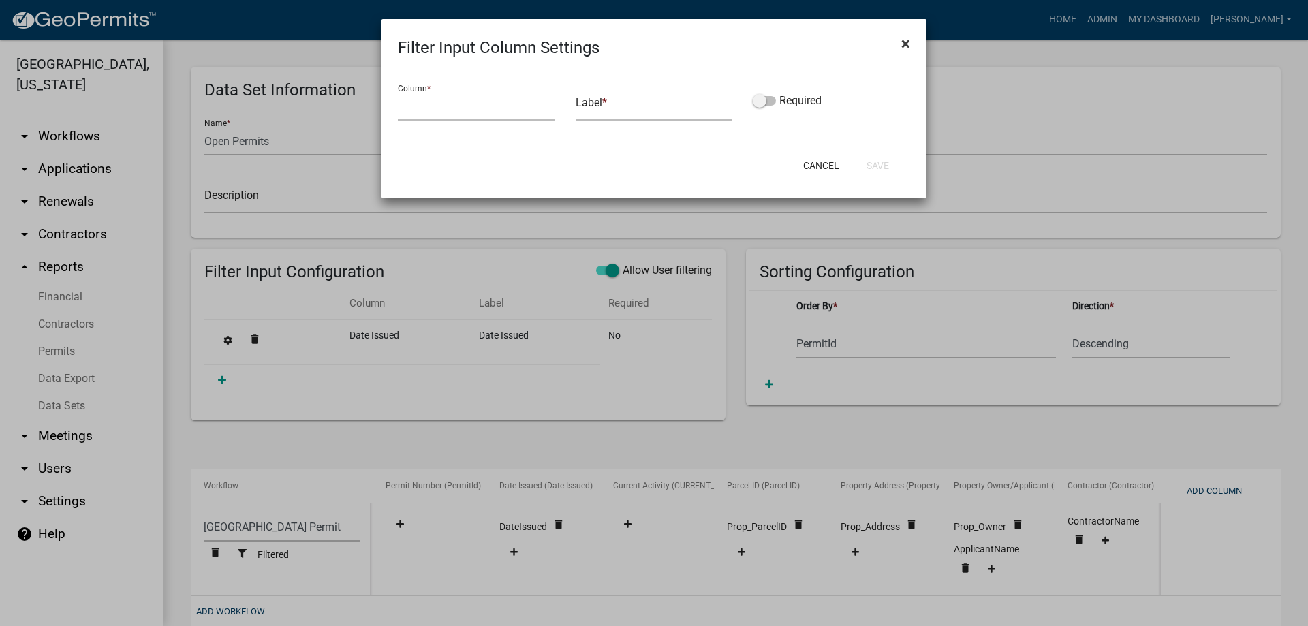
click at [903, 41] on span "×" at bounding box center [905, 43] width 9 height 19
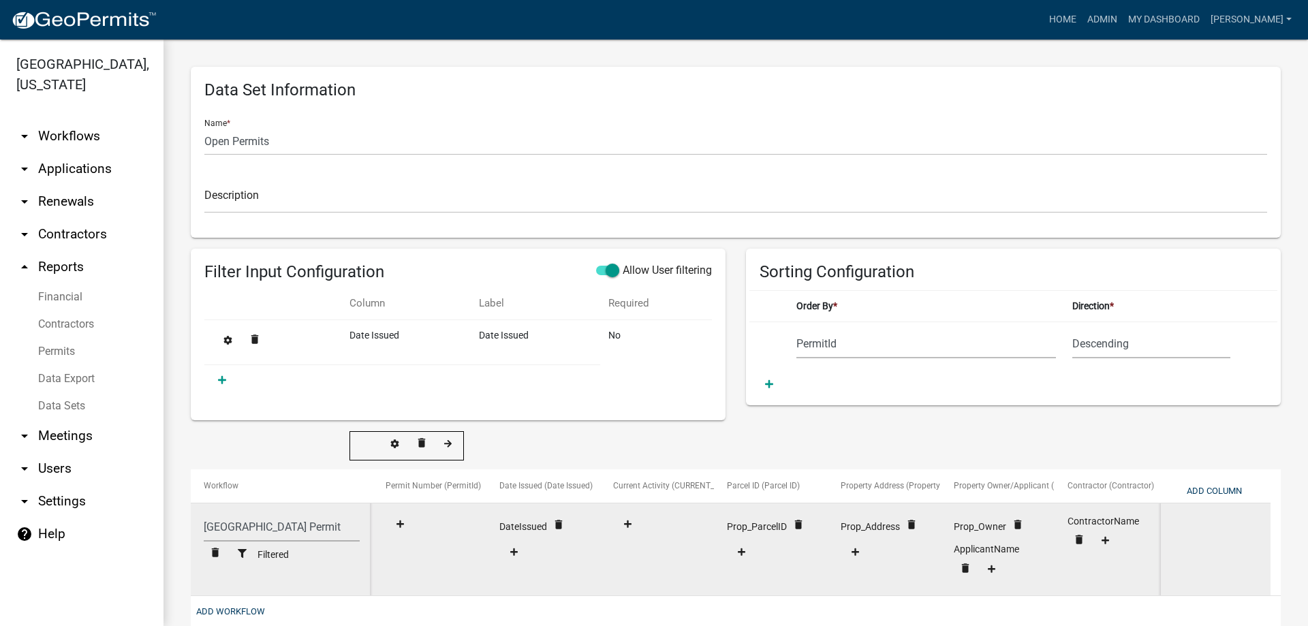
click at [265, 560] on span "Filtered" at bounding box center [272, 554] width 31 height 11
click at [234, 559] on button at bounding box center [242, 554] width 31 height 22
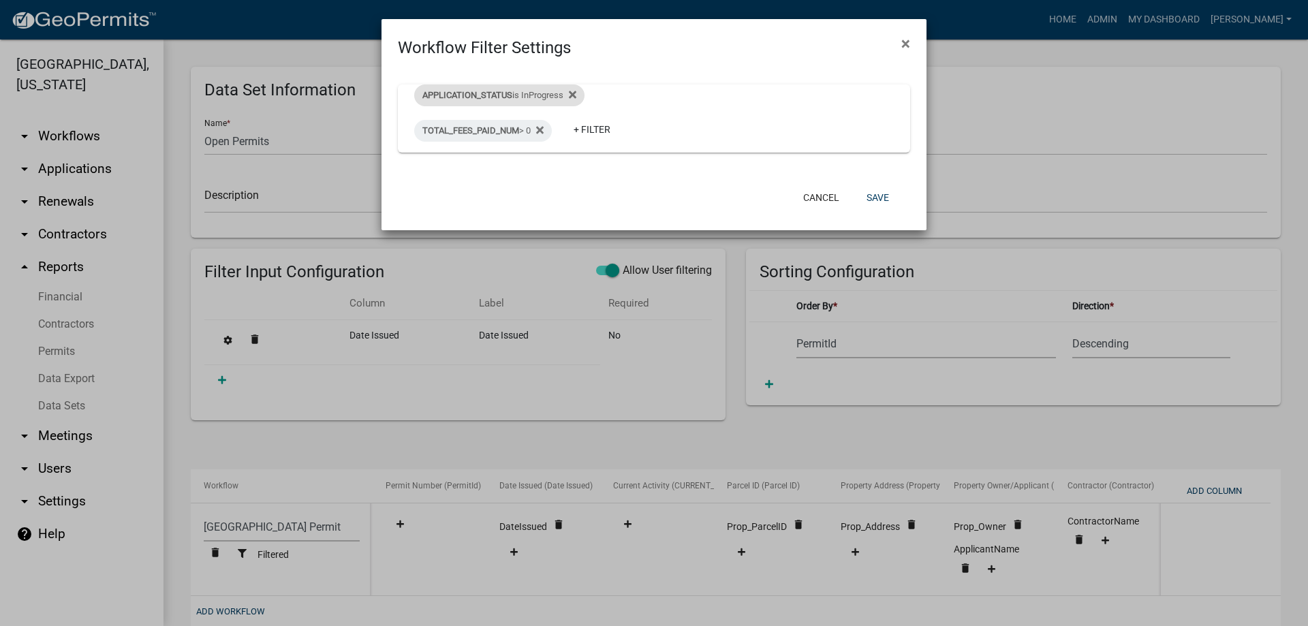
click at [520, 94] on div "APPLICATION_STATUS is InProgress" at bounding box center [499, 95] width 170 height 22
select select "InProgress"
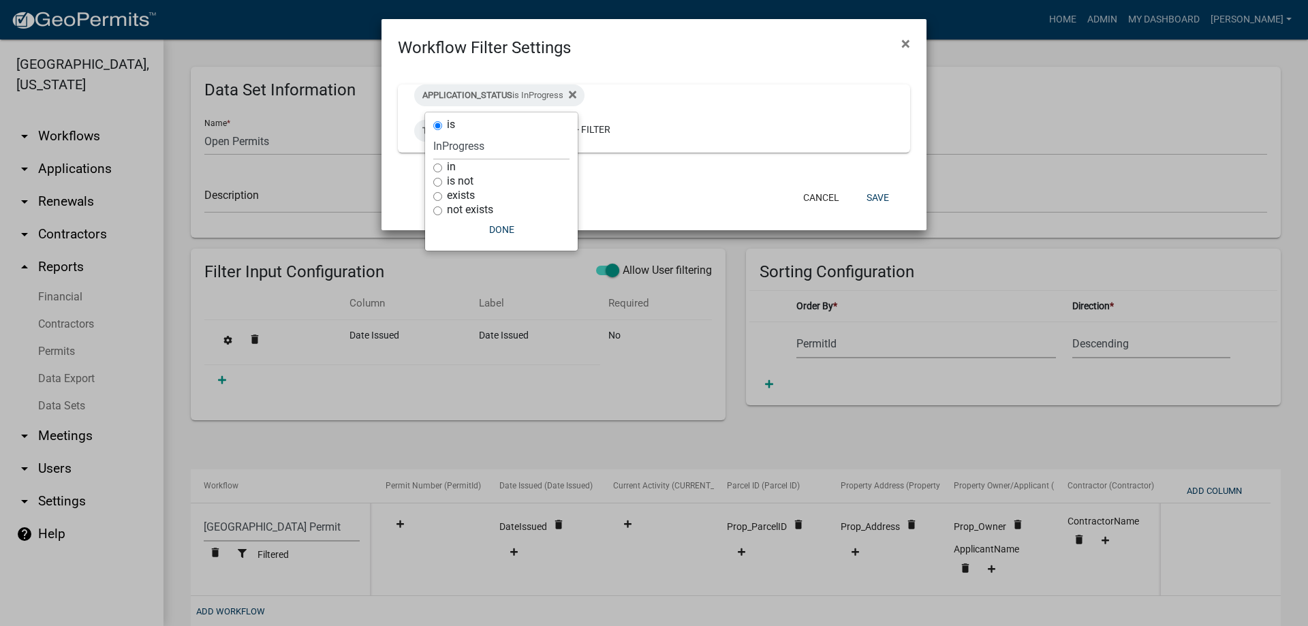
click at [701, 100] on div "APPLICATION_STATUS is InProgress TOTAL_FEES_PAID_NUM > 0 + Filter" at bounding box center [570, 118] width 333 height 68
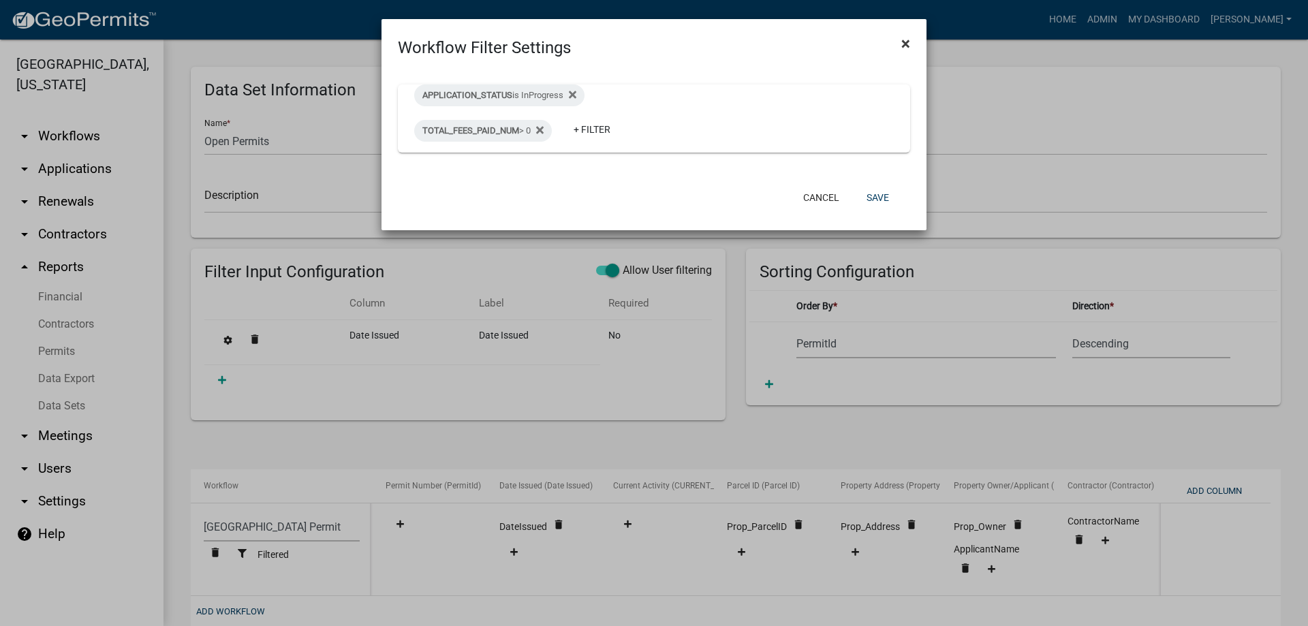
click at [909, 46] on span "×" at bounding box center [905, 43] width 9 height 19
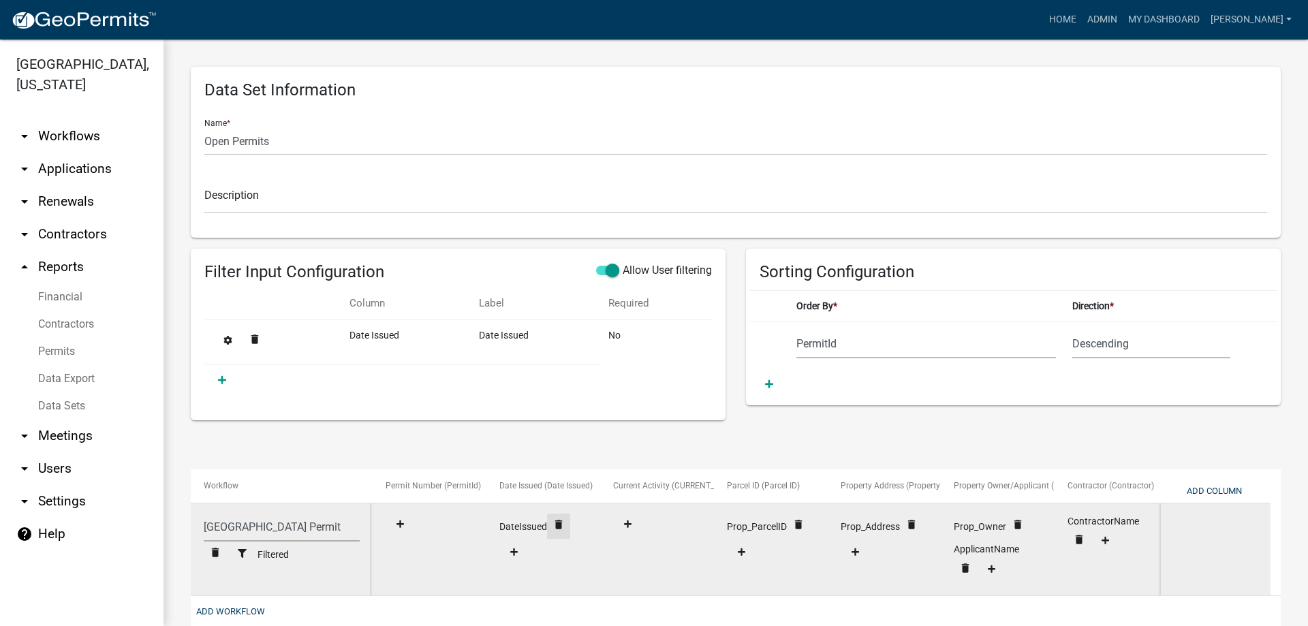
click at [562, 533] on button "delete" at bounding box center [558, 526] width 23 height 25
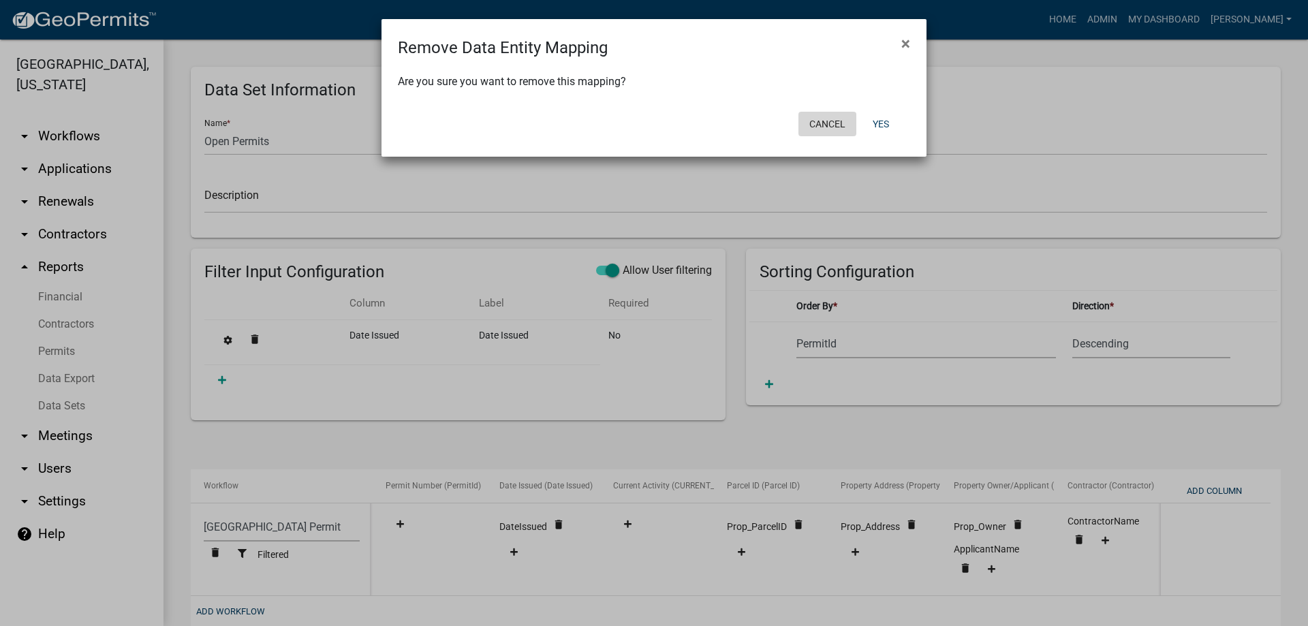
click at [814, 131] on button "Cancel" at bounding box center [827, 124] width 58 height 25
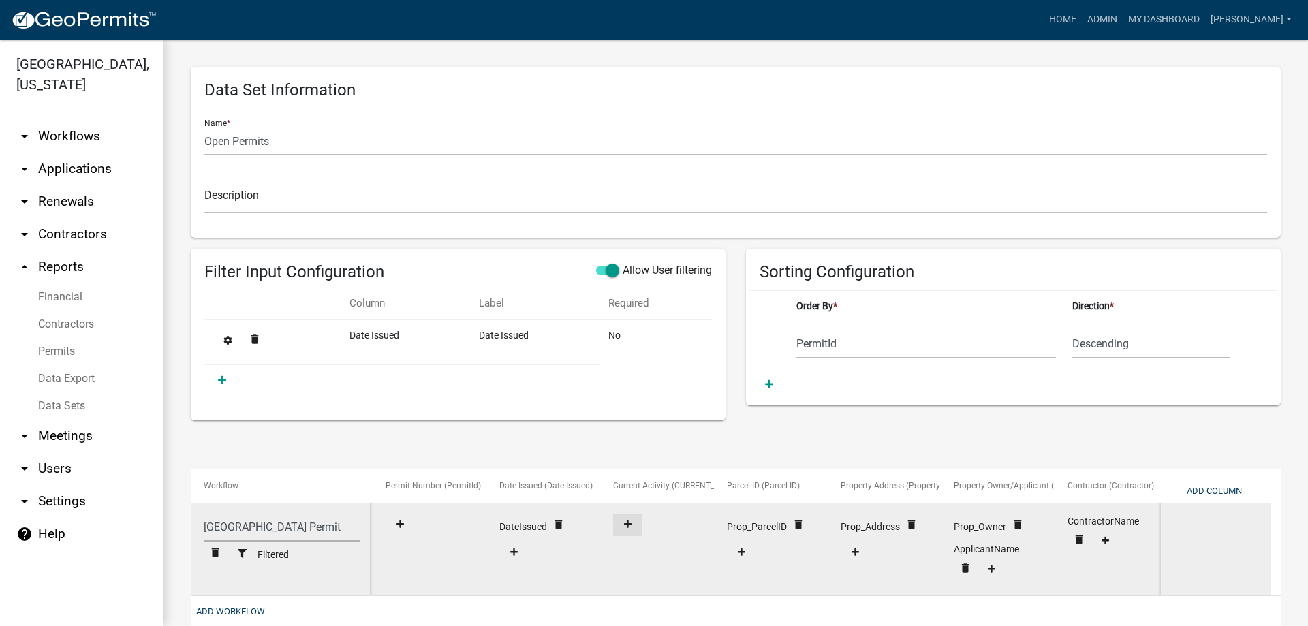
click at [626, 525] on icon at bounding box center [627, 524] width 7 height 9
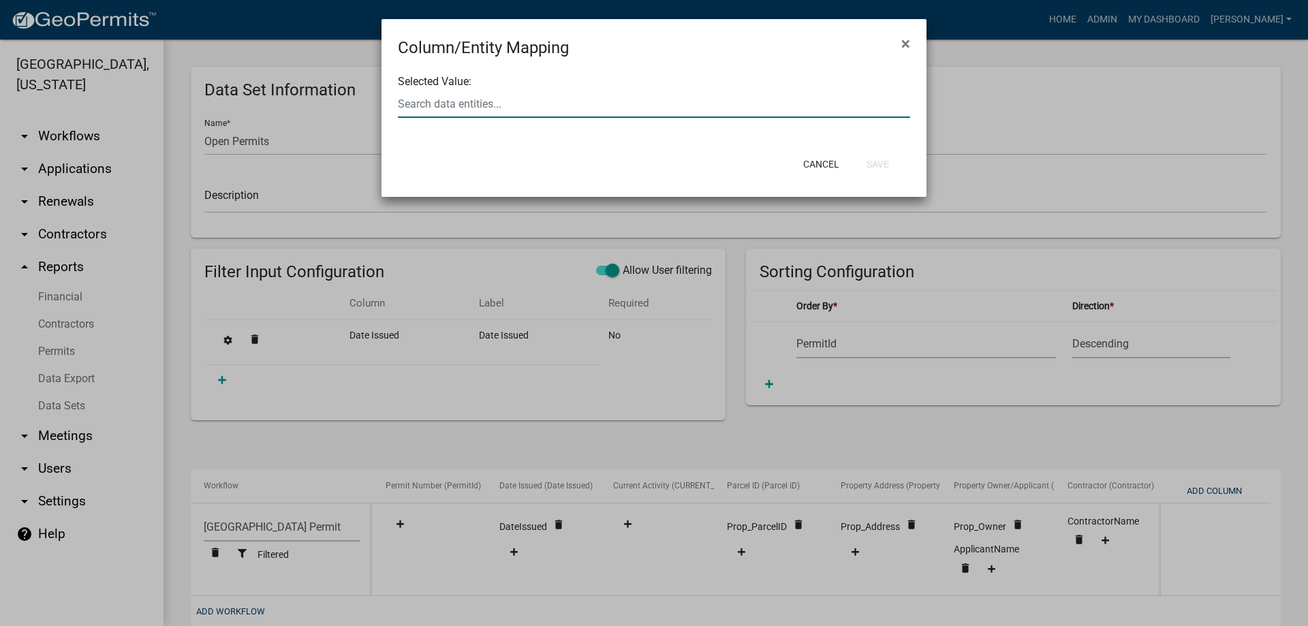
click at [454, 114] on input "text" at bounding box center [654, 104] width 512 height 28
click at [901, 36] on span "×" at bounding box center [905, 43] width 9 height 19
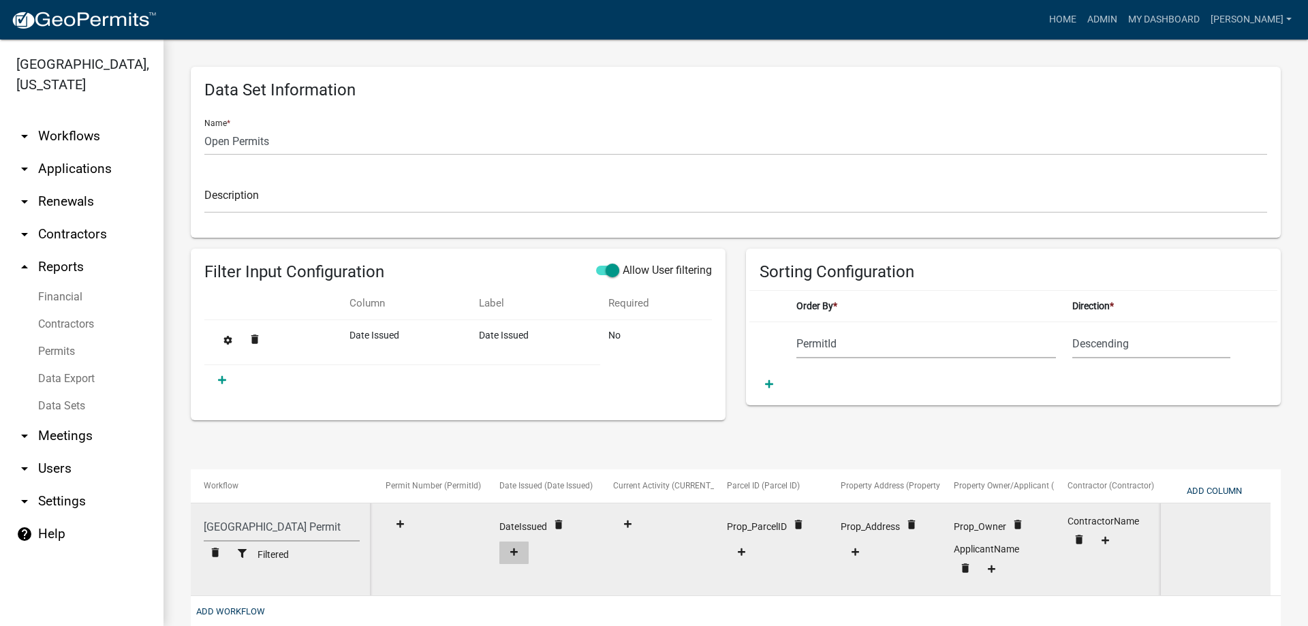
click at [510, 553] on icon at bounding box center [513, 552] width 7 height 9
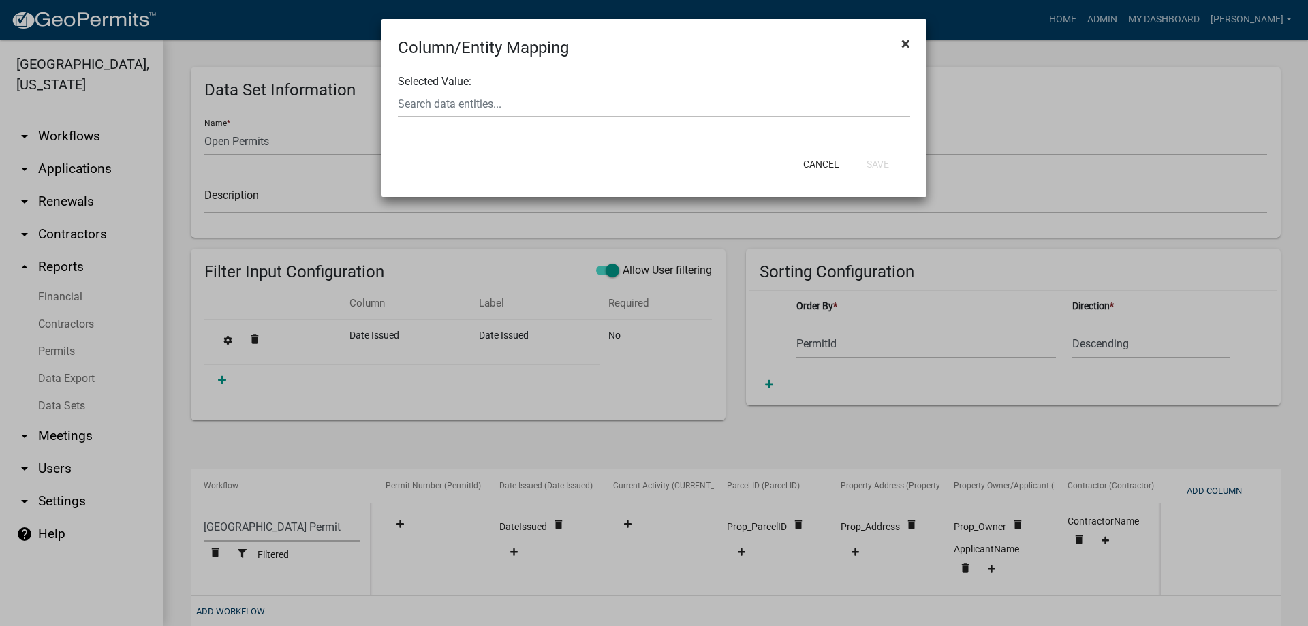
click at [906, 42] on span "×" at bounding box center [905, 43] width 9 height 19
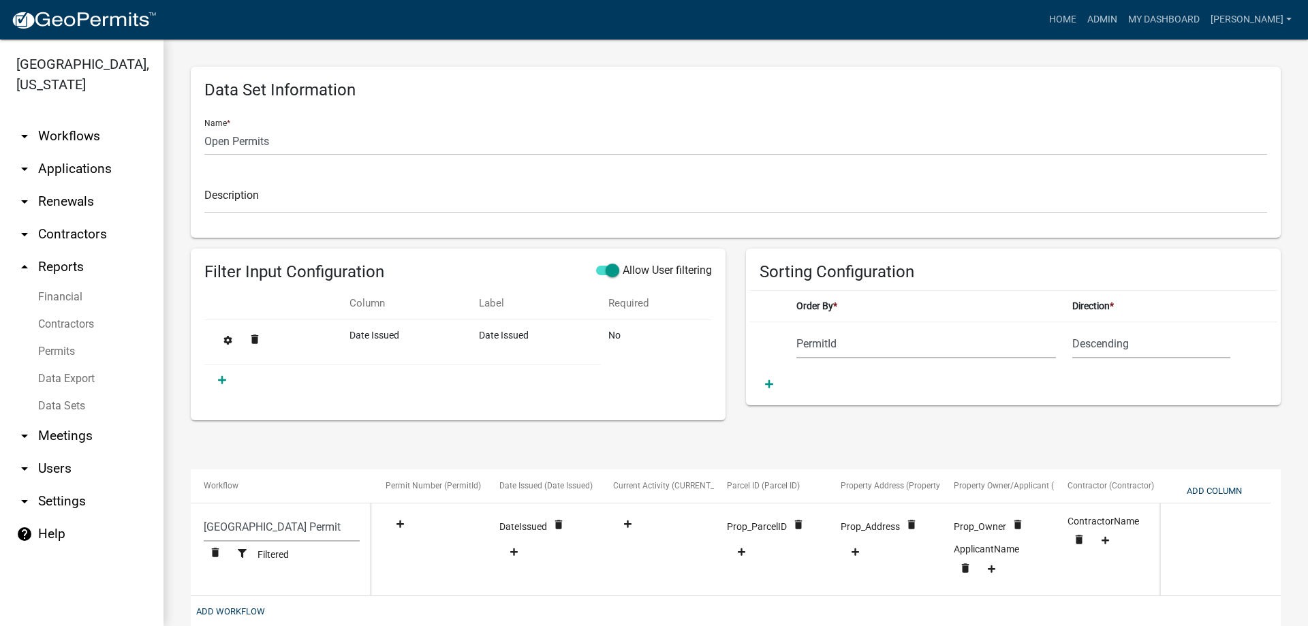
click at [65, 373] on link "Data Export" at bounding box center [81, 378] width 163 height 27
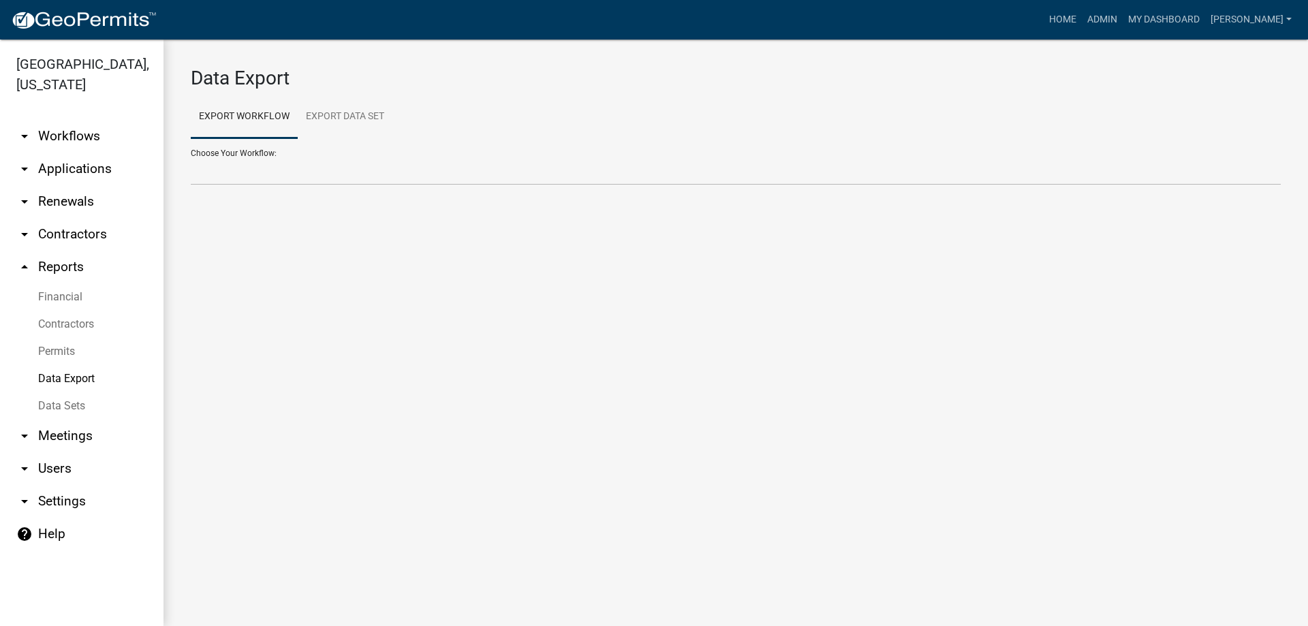
click at [65, 352] on link "Permits" at bounding box center [81, 351] width 163 height 27
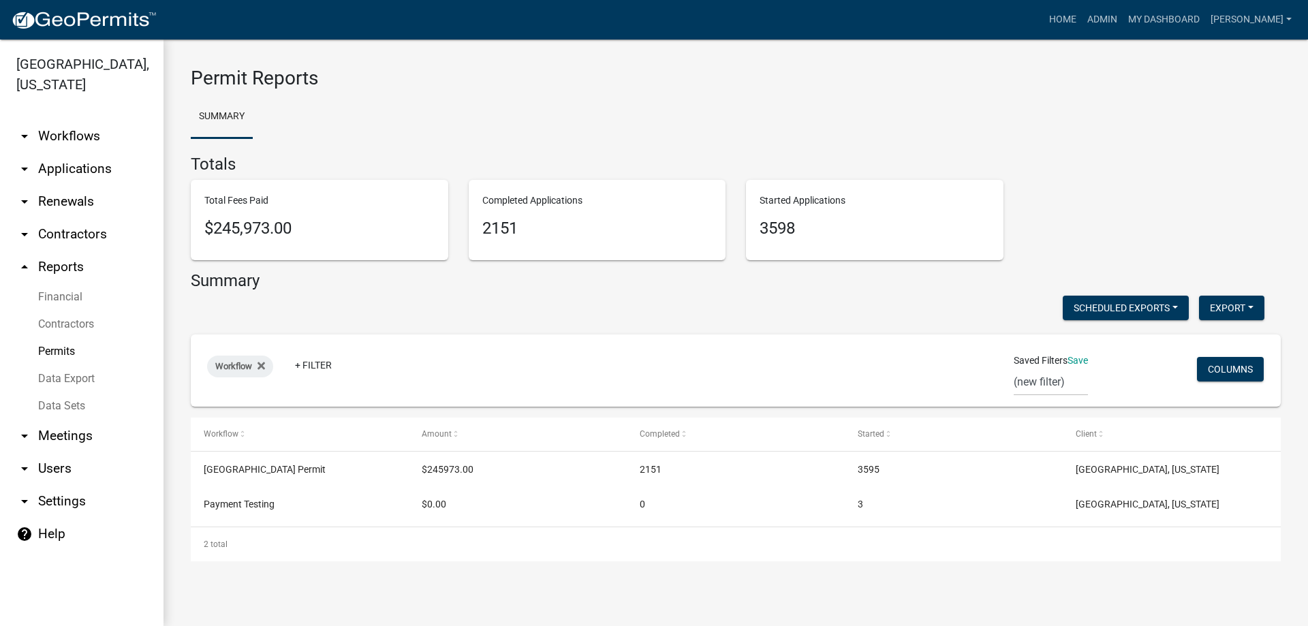
click at [75, 168] on link "arrow_drop_down Applications" at bounding box center [81, 169] width 163 height 33
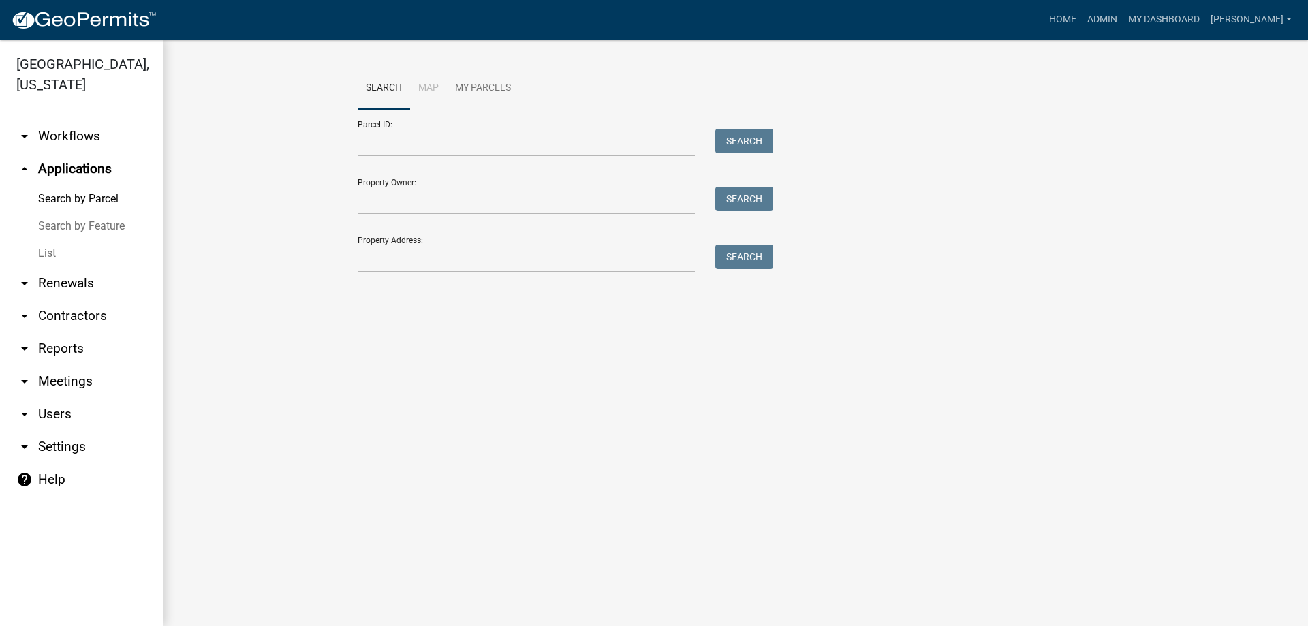
click at [61, 224] on link "Search by Feature" at bounding box center [81, 225] width 163 height 27
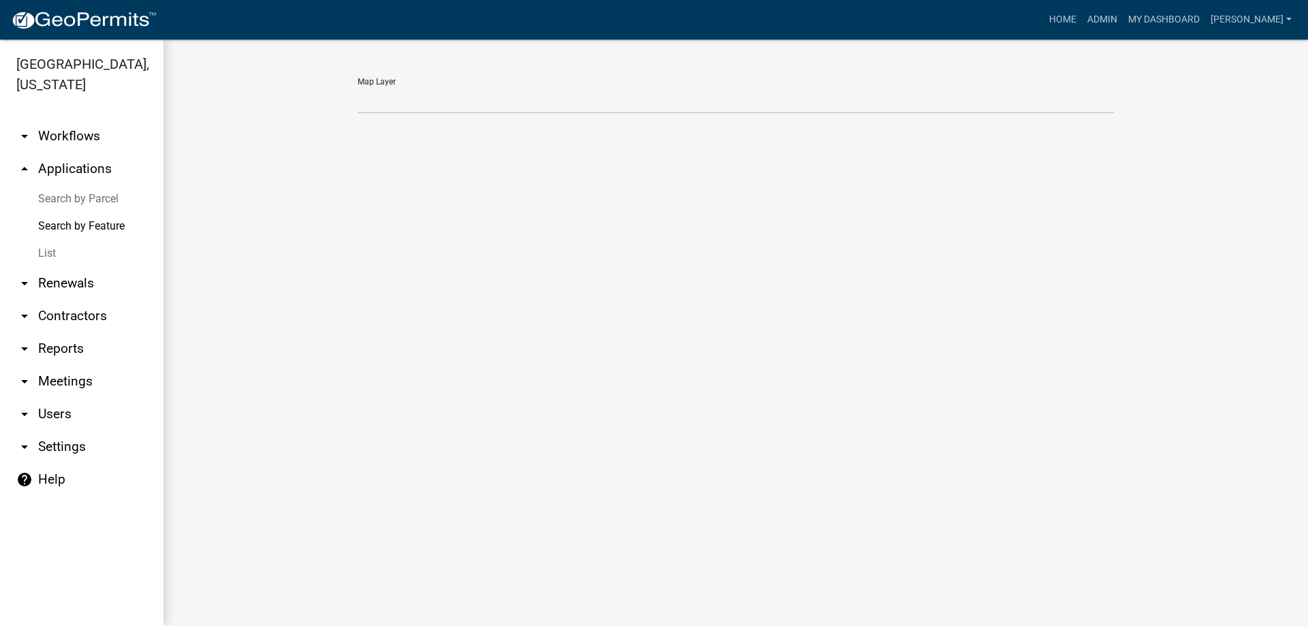
click at [40, 259] on link "List" at bounding box center [81, 253] width 163 height 27
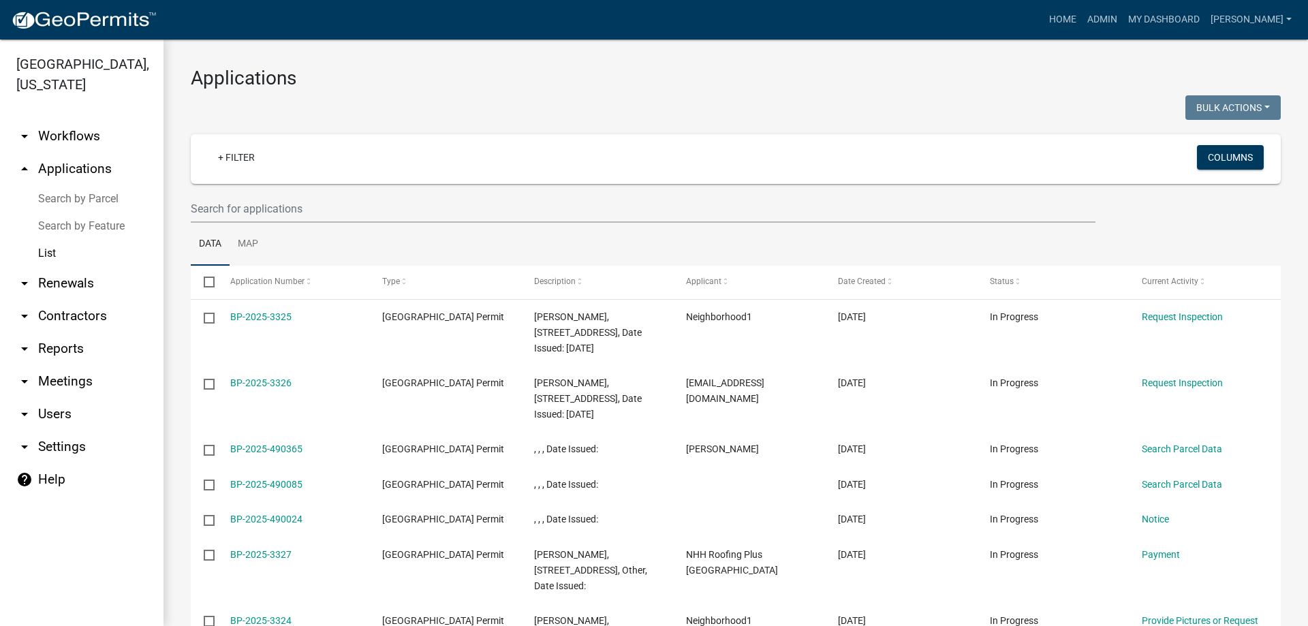
click at [58, 140] on link "arrow_drop_down Workflows" at bounding box center [81, 136] width 163 height 33
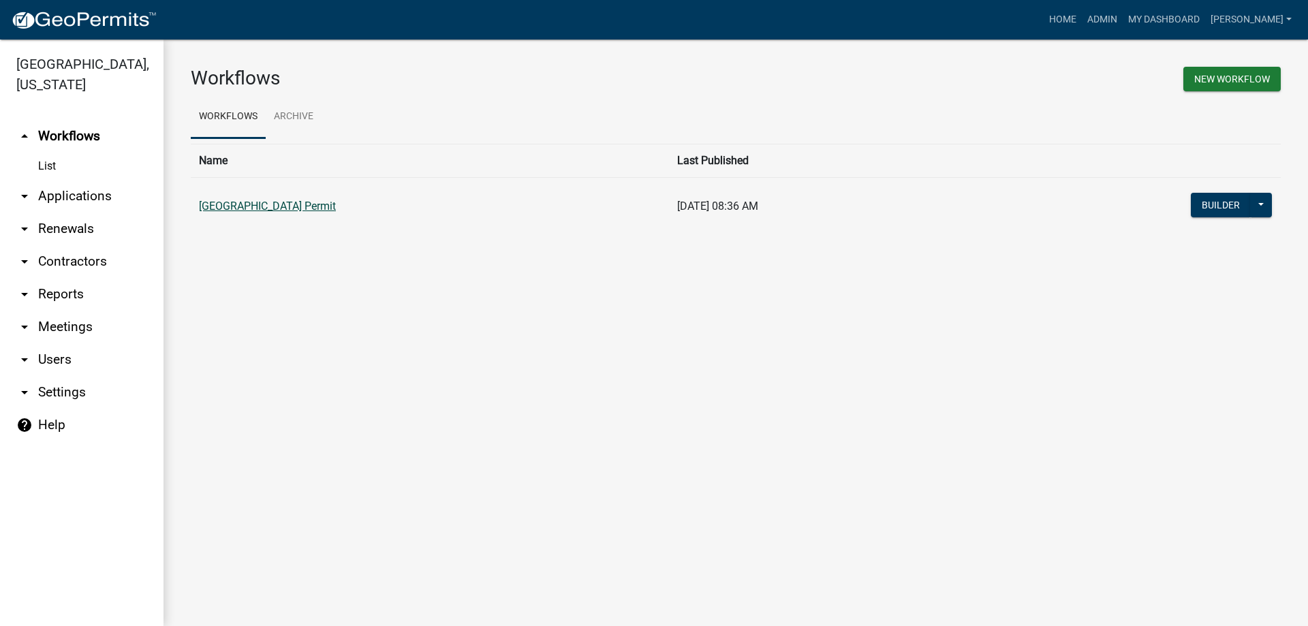
click at [204, 204] on link "[GEOGRAPHIC_DATA] Permit" at bounding box center [267, 206] width 137 height 13
